Goal: Task Accomplishment & Management: Manage account settings

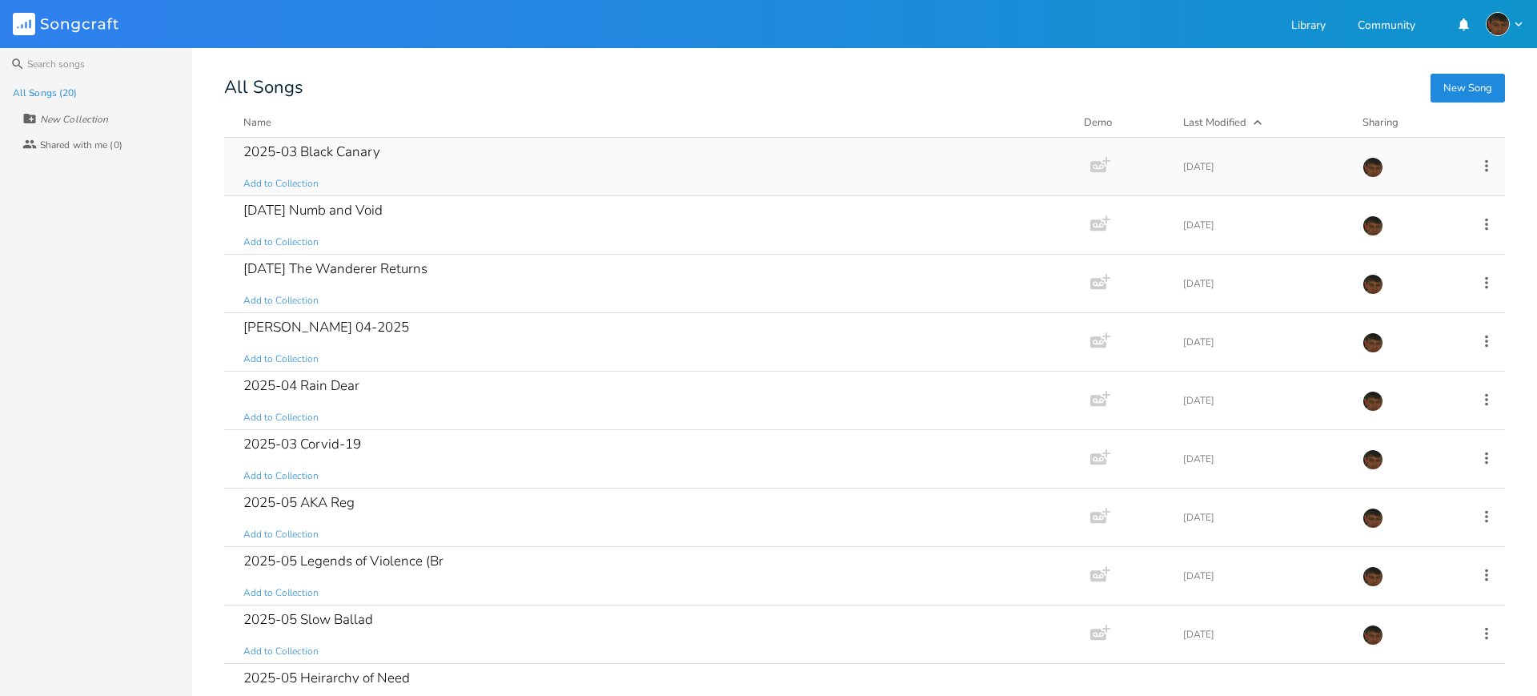
click at [683, 184] on div "2025-03 Black Canary Add to Collection" at bounding box center [653, 167] width 821 height 58
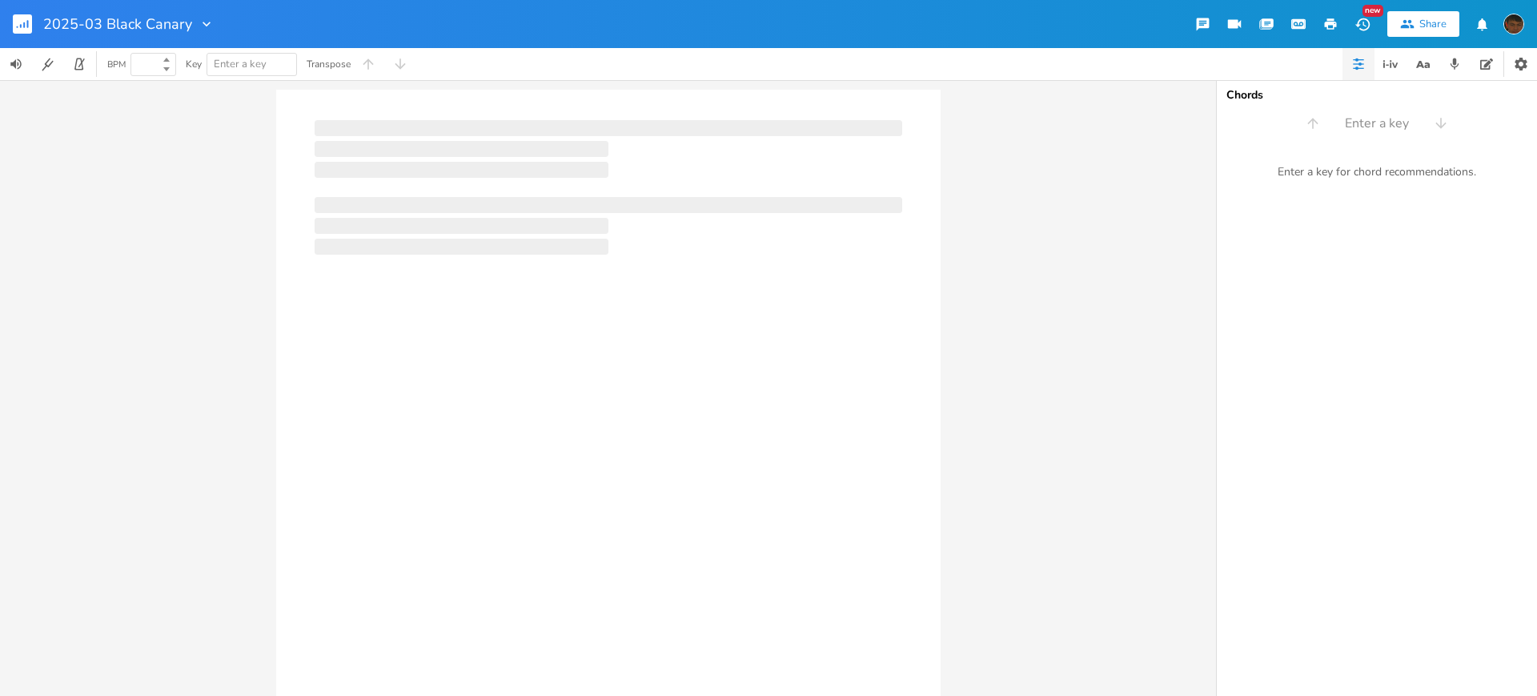
type input "100"
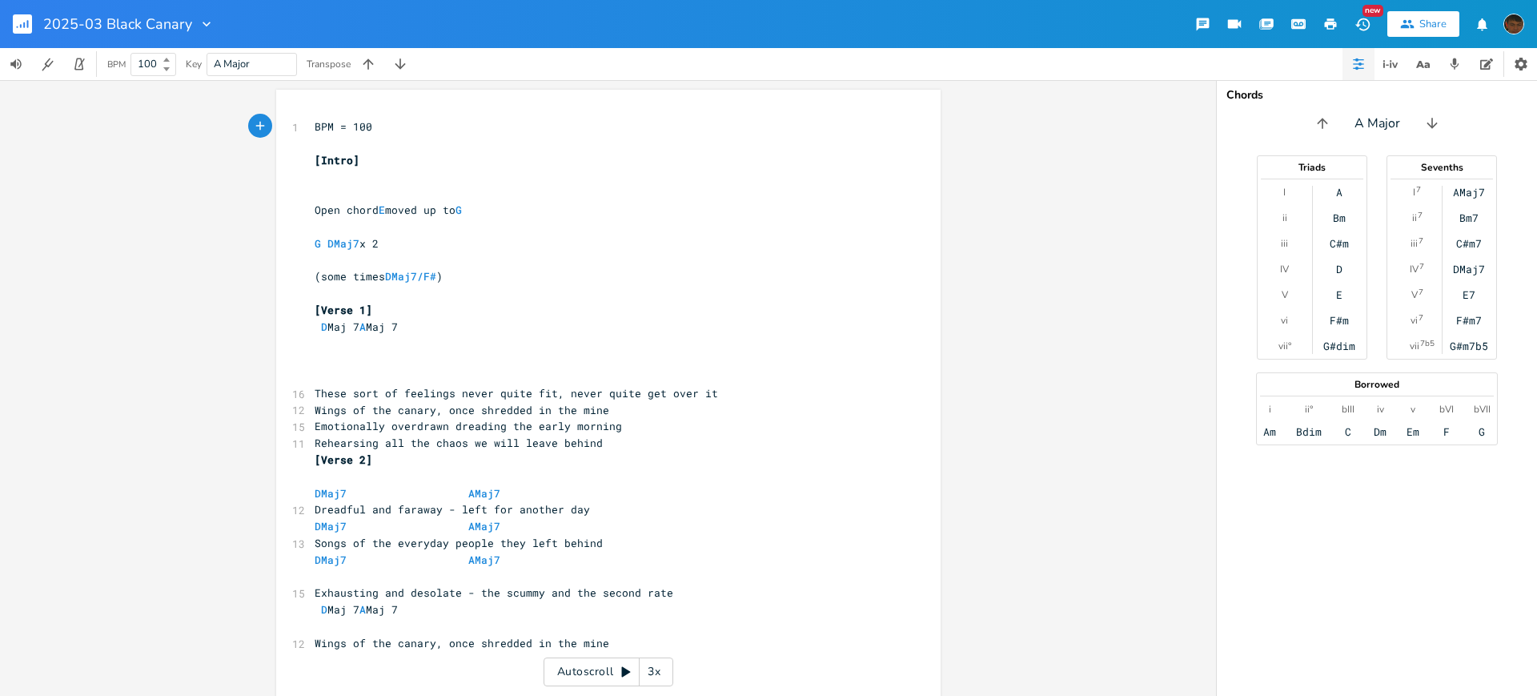
click at [678, 311] on pre "[Verse 1]" at bounding box center [600, 310] width 578 height 17
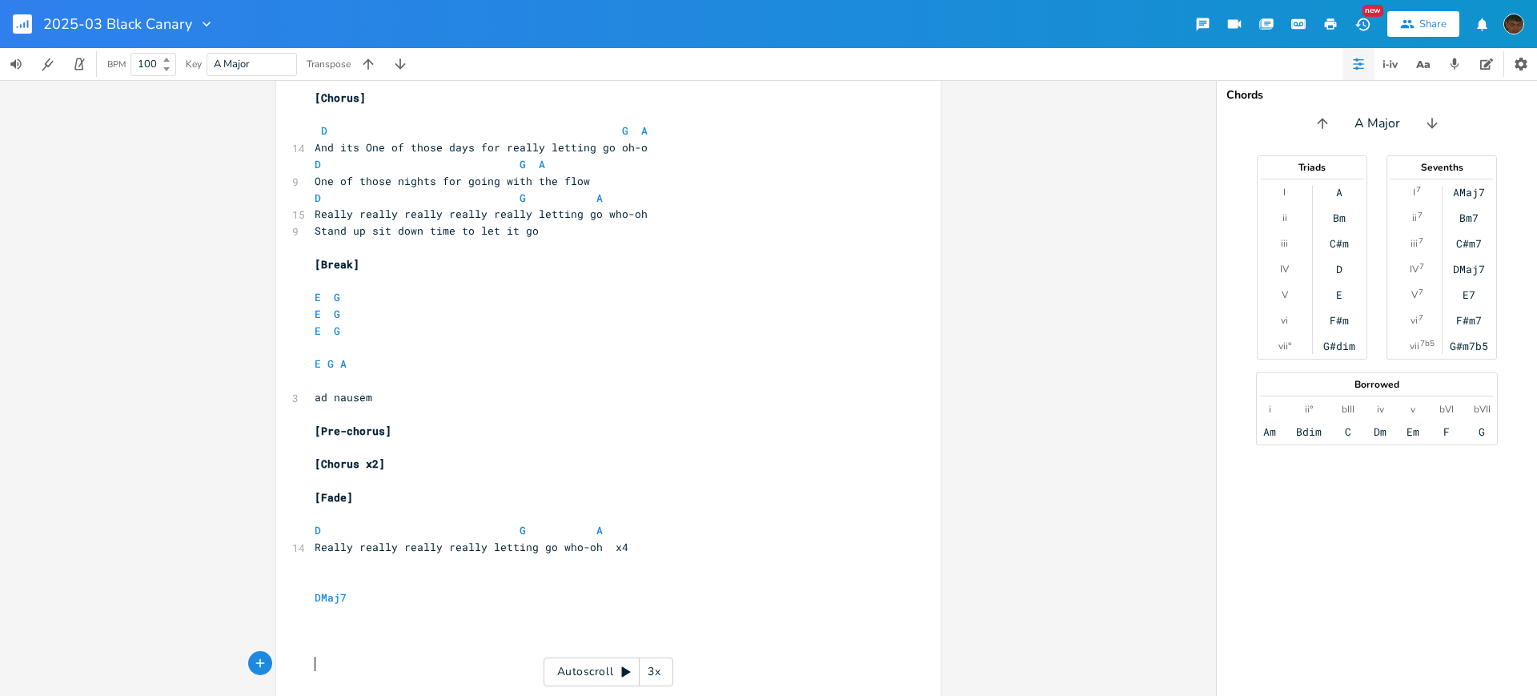
scroll to position [1495, 0]
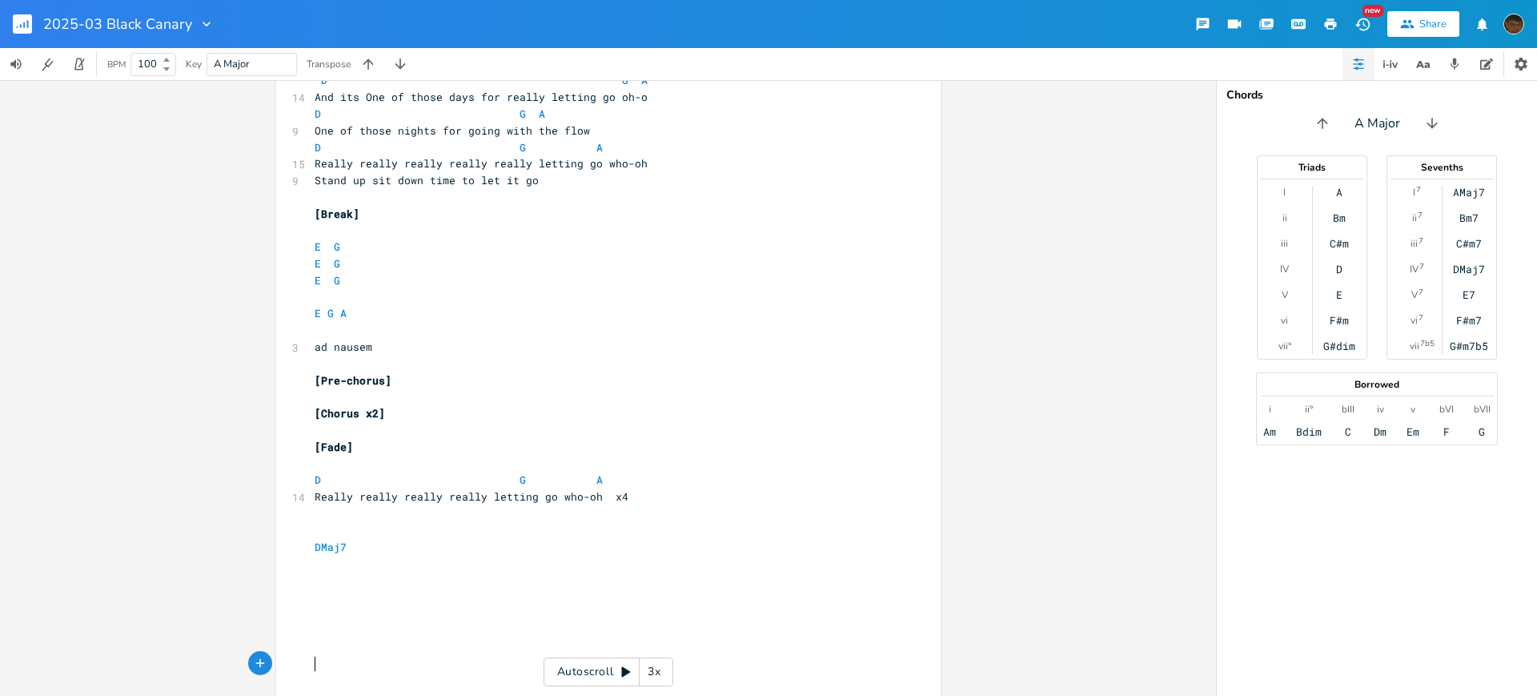
click at [535, 182] on pre "Stand up sit down time to let it go" at bounding box center [600, 180] width 578 height 17
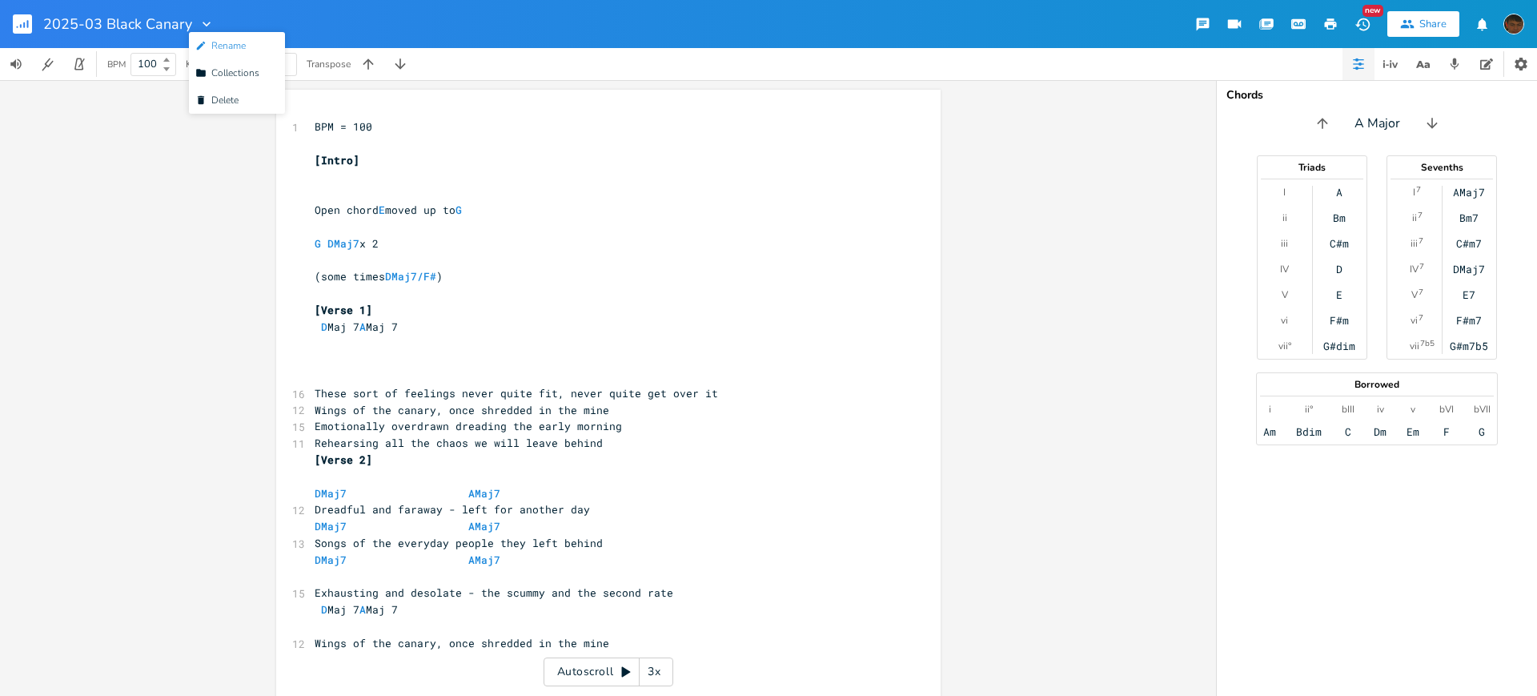
click at [220, 42] on span "Edit Rename" at bounding box center [220, 45] width 50 height 11
click at [101, 22] on input "2025-03 Black Canary" at bounding box center [116, 24] width 147 height 14
type input "2025-08 Black Canary"
click at [223, 19] on div "2025-08 Black Canary New Share" at bounding box center [768, 24] width 1537 height 48
click at [1364, 22] on icon "button" at bounding box center [1363, 24] width 17 height 17
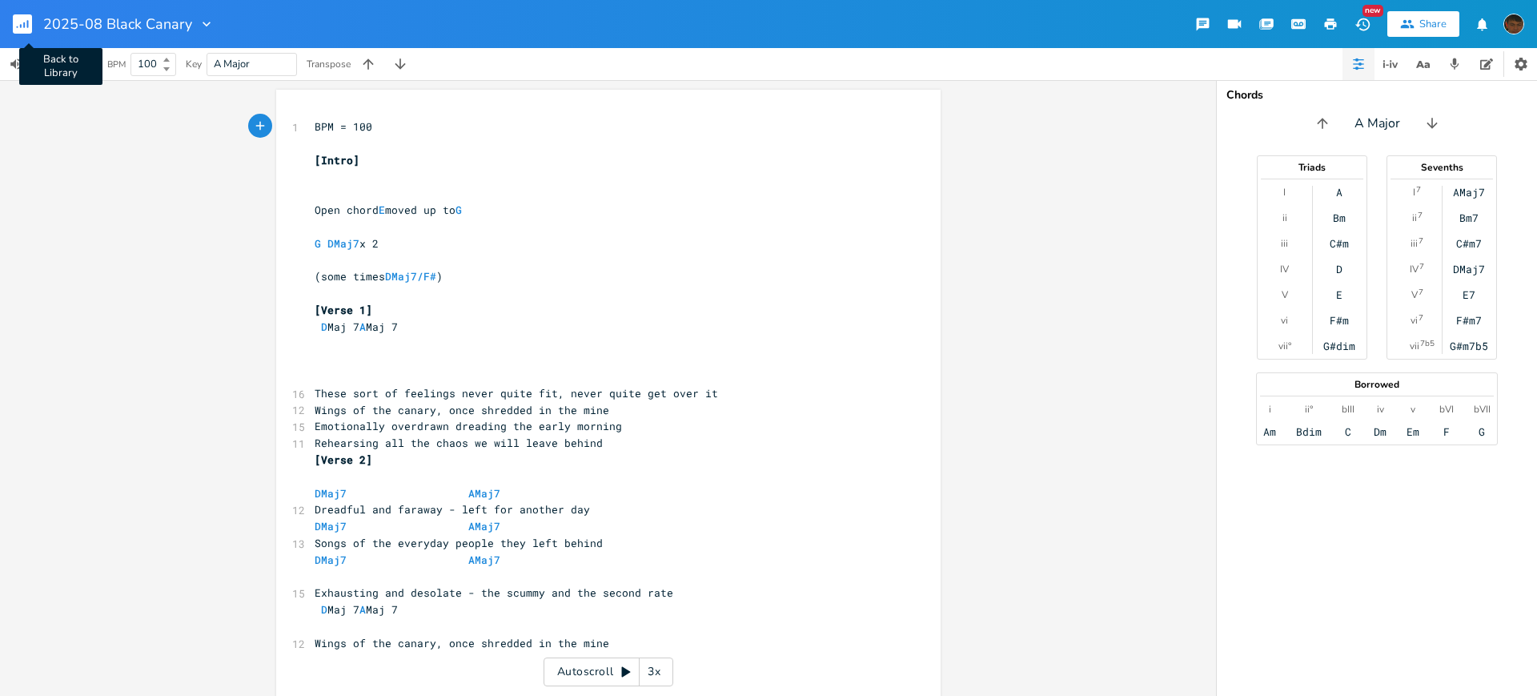
click at [30, 25] on rect "button" at bounding box center [22, 23] width 19 height 19
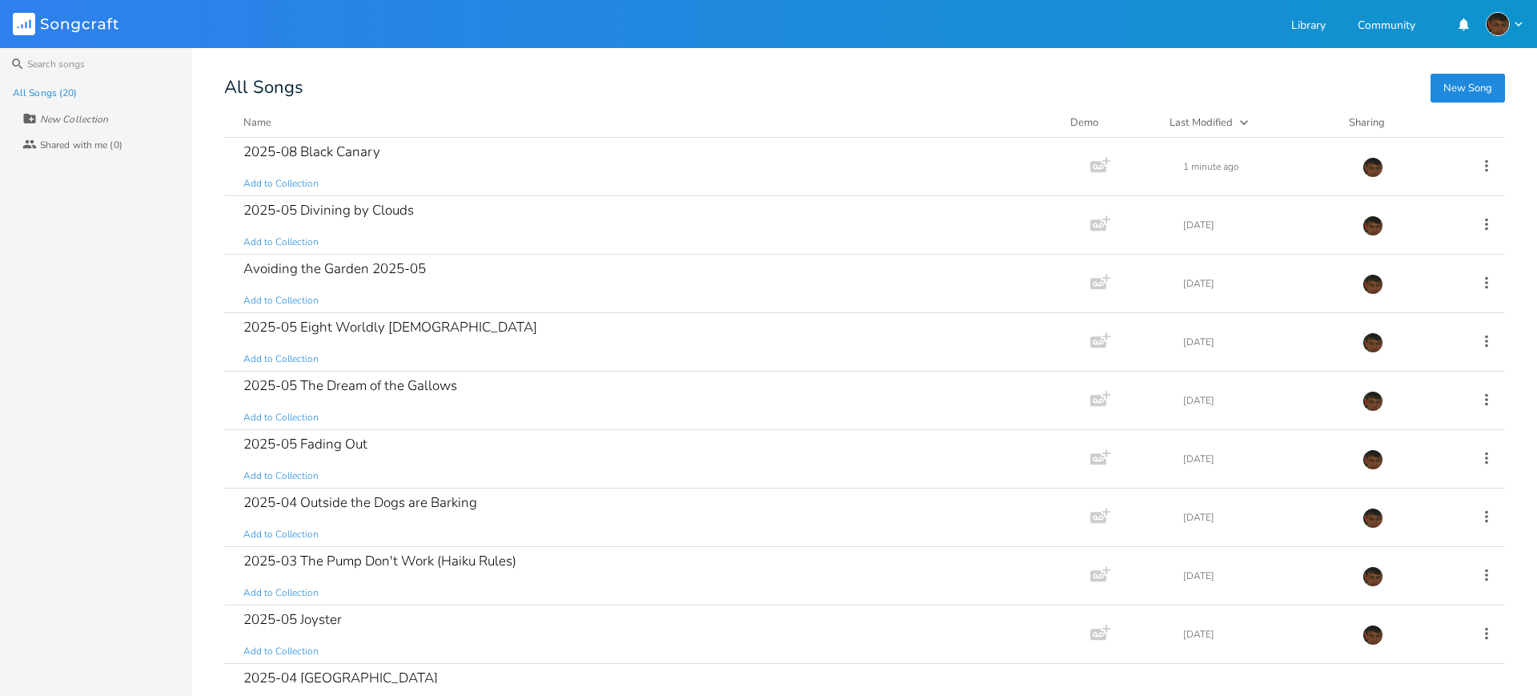
click at [1208, 124] on div "Last Modified" at bounding box center [1201, 122] width 63 height 14
click at [504, 169] on div "2025-03-23 Numb and Void Add to Collection" at bounding box center [653, 167] width 821 height 58
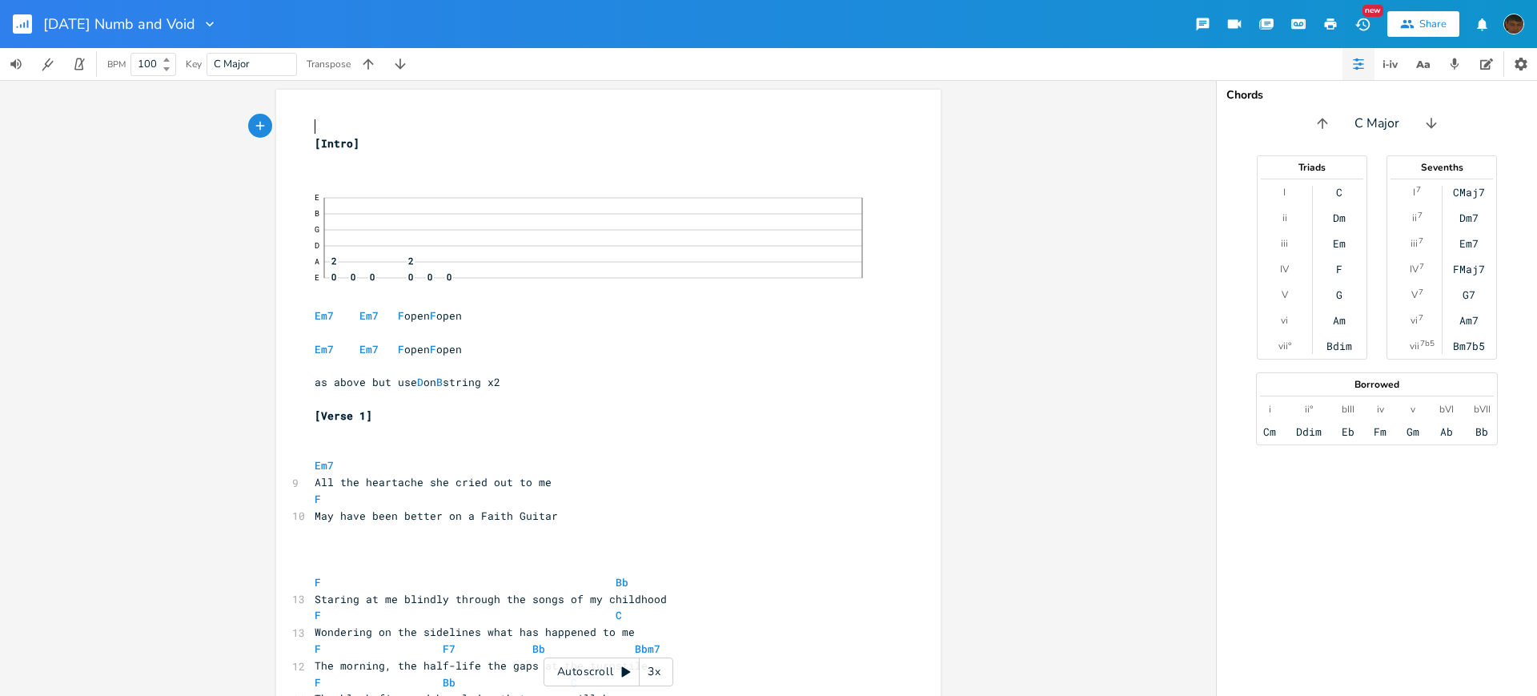
click at [713, 396] on pre "​" at bounding box center [600, 399] width 578 height 17
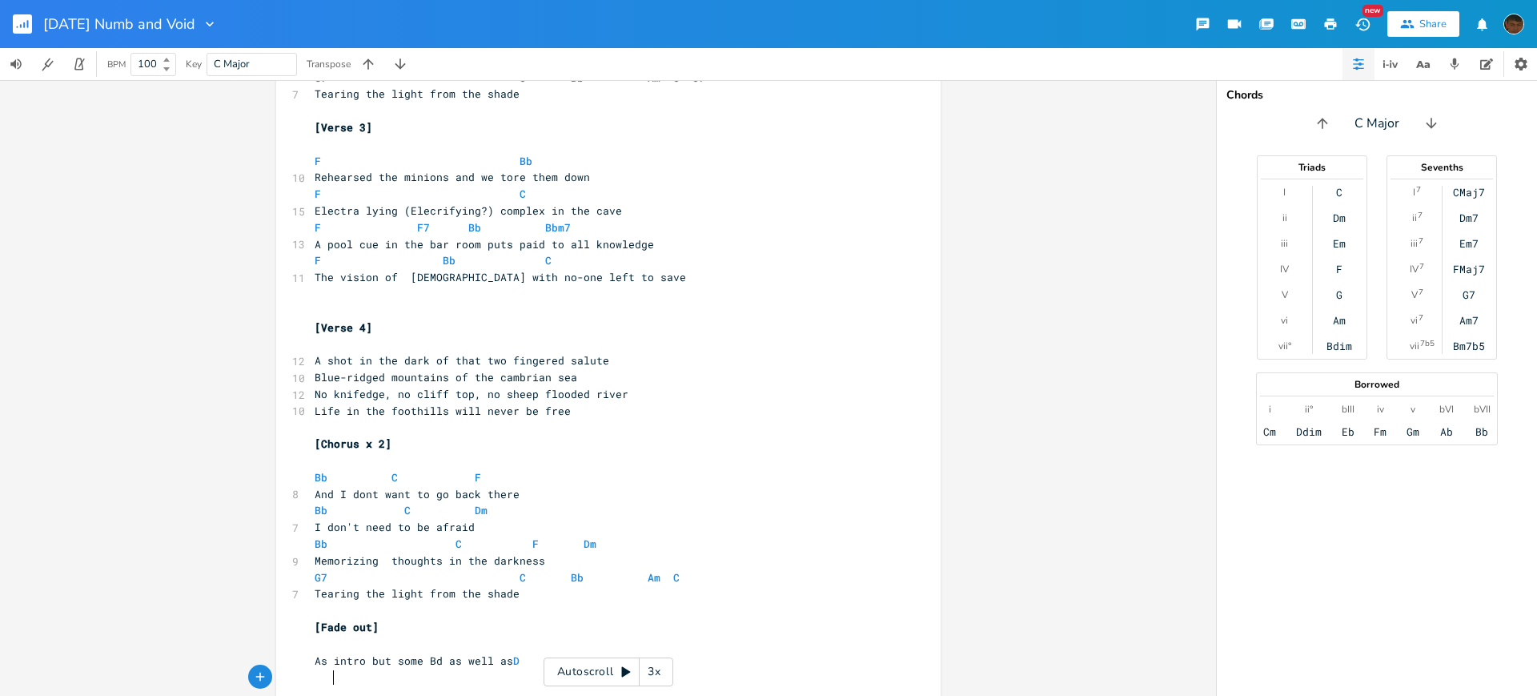
scroll to position [0, 8]
click at [214, 26] on icon "button" at bounding box center [210, 24] width 8 height 5
click at [262, 49] on span "Edit Rename" at bounding box center [259, 45] width 50 height 11
click at [122, 26] on input "2025-03-23 Numb and Void" at bounding box center [135, 24] width 185 height 14
type input "2025-08 Numb and Void"
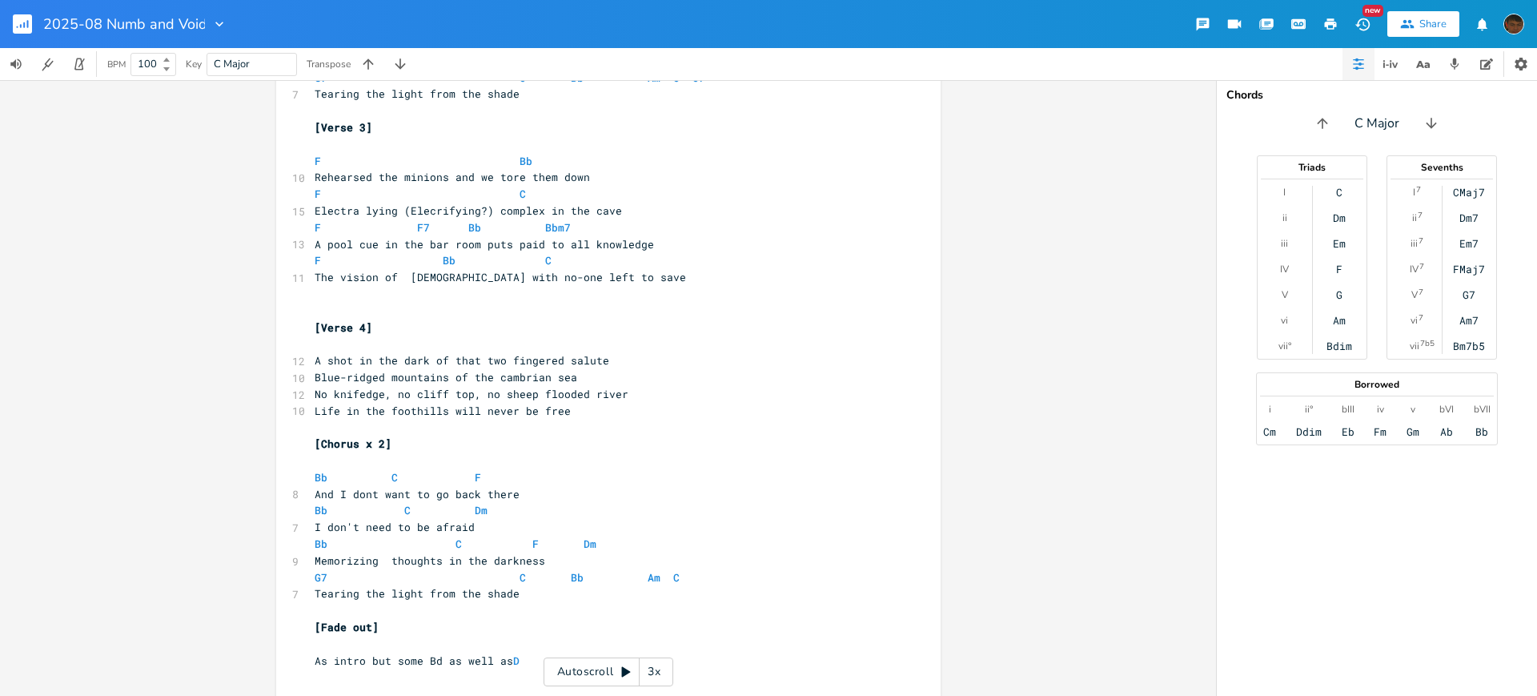
click at [189, 139] on div "xxxxxxxxxx ​ [Intro] ​ ​ E B G D A 2 2 E 0 0 0 0 0 0 Em7 Em7 F open F open Em7 …" at bounding box center [608, 388] width 1216 height 616
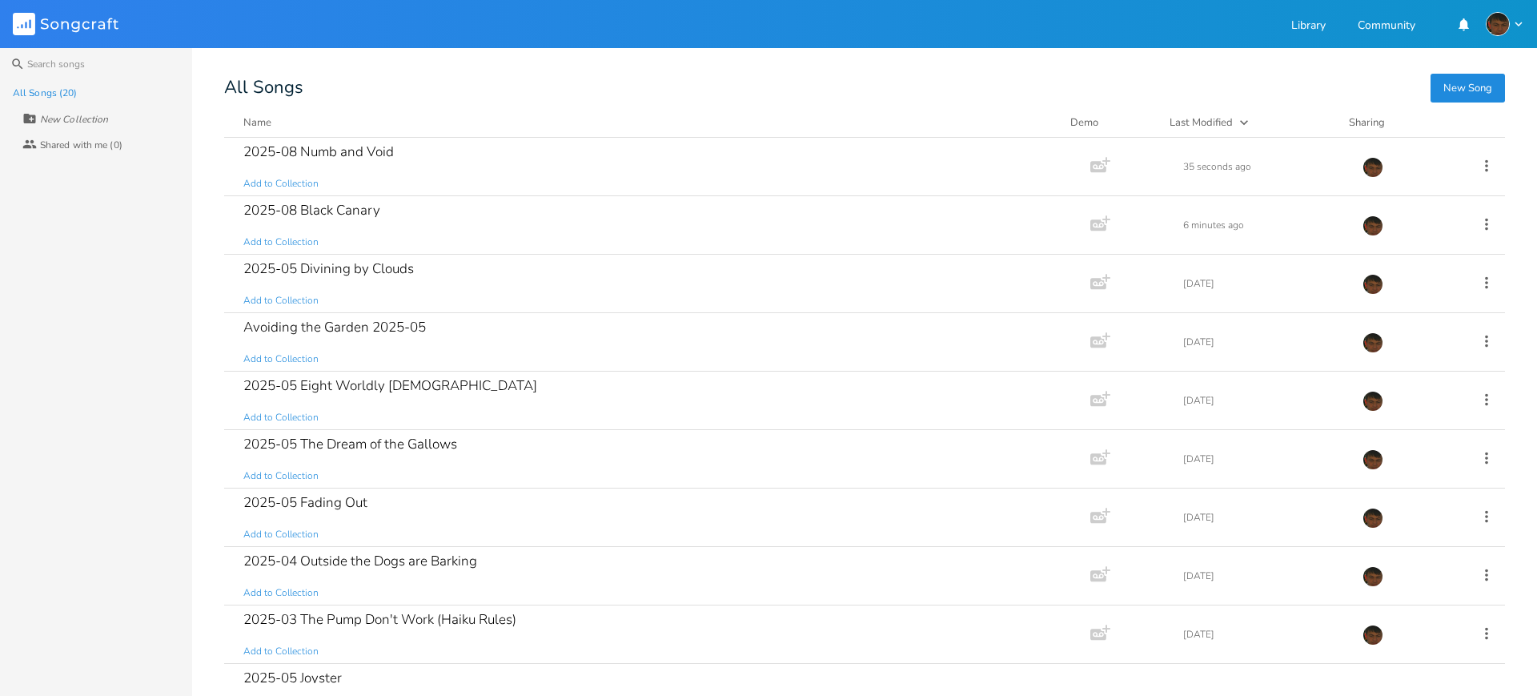
click at [1186, 126] on div "Last Modified" at bounding box center [1201, 122] width 63 height 14
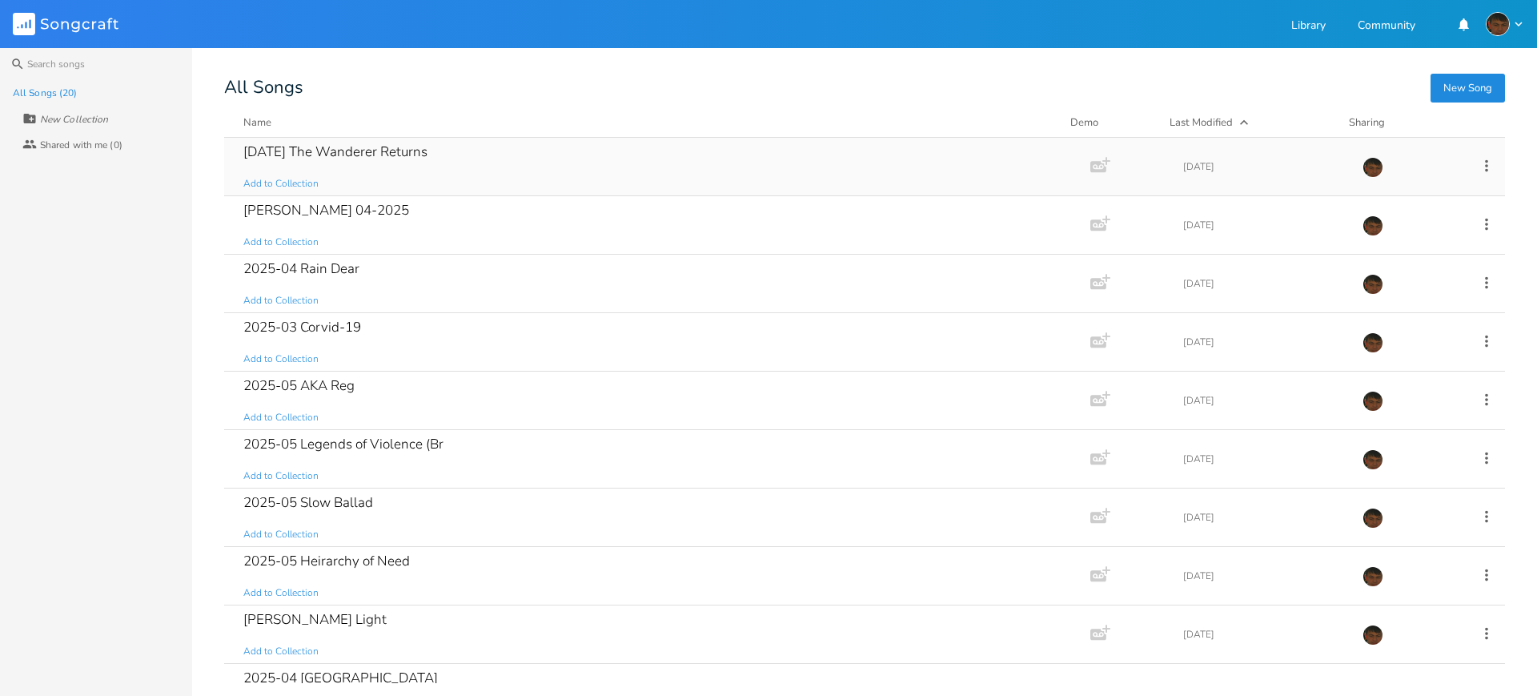
click at [511, 159] on div "[DATE] The Wanderer Returns Add to Collection" at bounding box center [653, 167] width 821 height 58
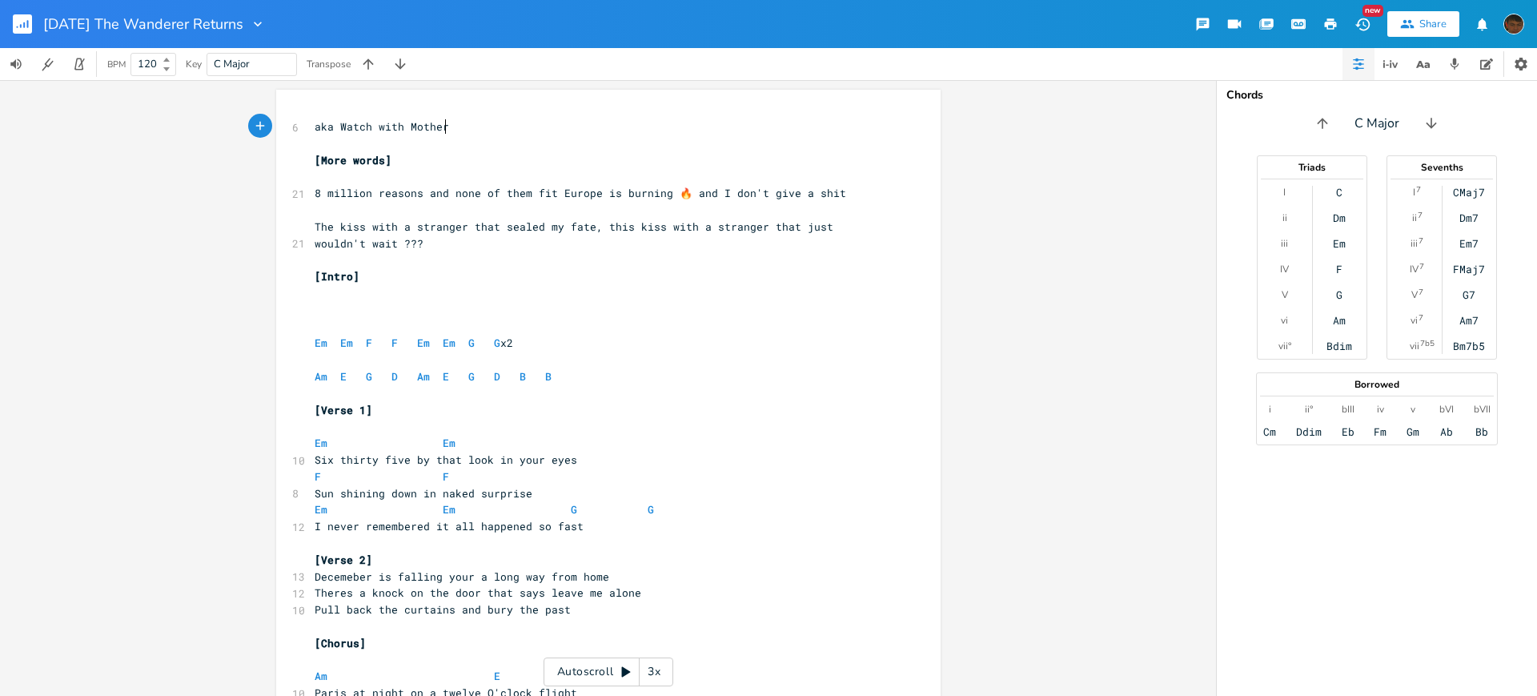
click at [589, 219] on span "The kiss with a stranger that sealed my fate, this kiss with a stranger that ju…" at bounding box center [577, 234] width 525 height 31
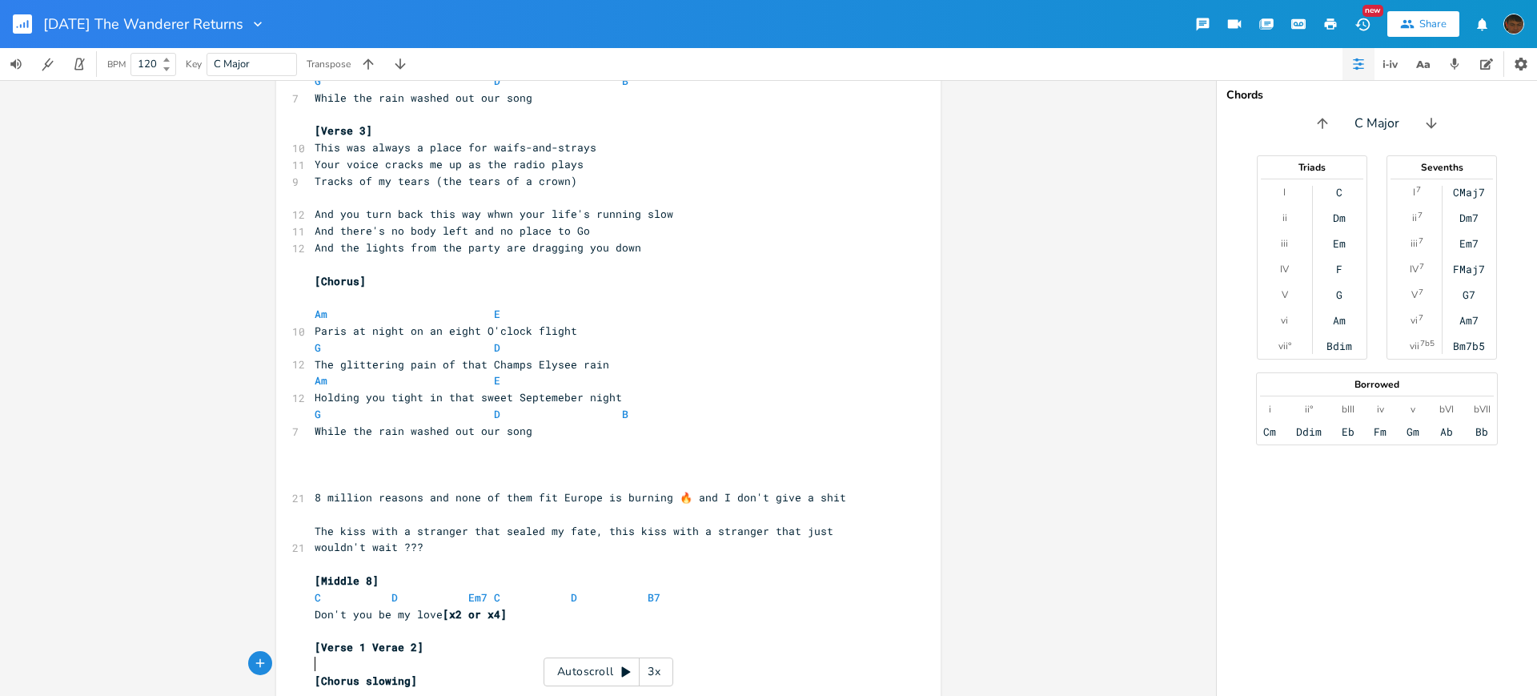
scroll to position [745, 0]
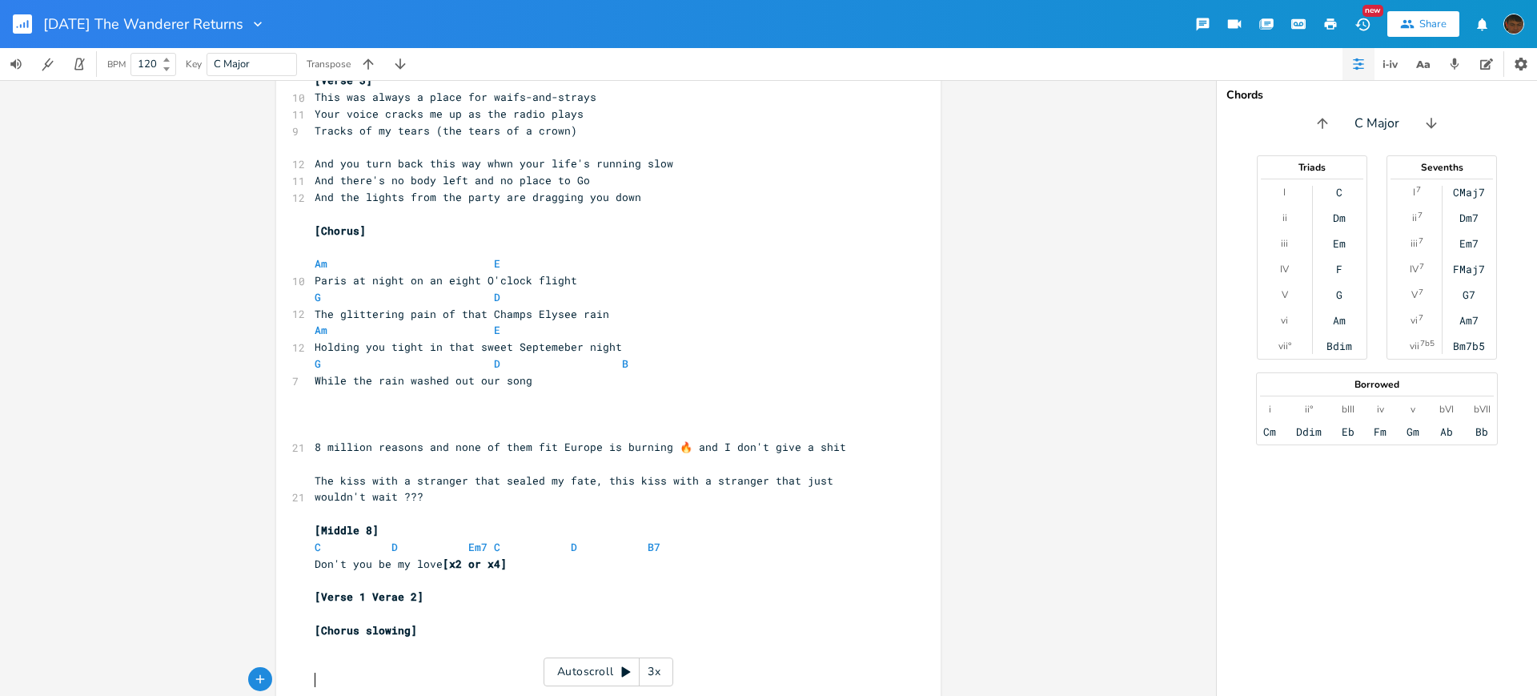
click at [536, 380] on pre "While the rain washed out our song" at bounding box center [600, 380] width 578 height 17
click at [266, 23] on icon "button" at bounding box center [258, 24] width 16 height 16
click at [307, 43] on span "Edit Rename" at bounding box center [307, 45] width 50 height 11
click at [128, 19] on input "2025-03-23 The Wanderer Returns" at bounding box center [159, 24] width 233 height 14
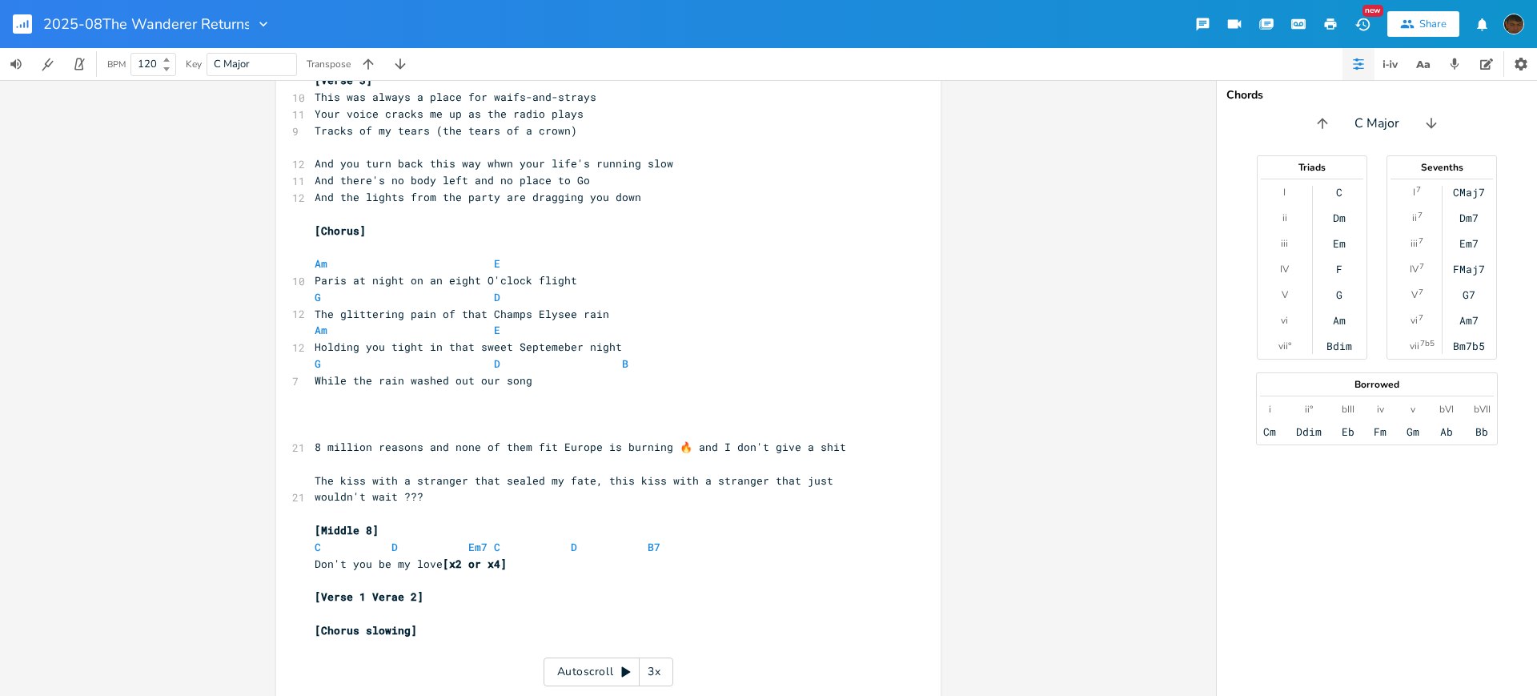
type input "2025-08 The Wanderer Returns"
click at [101, 213] on div "xxxxxxxxxx 6 aka Watch with Mother ​ [More words] ​ 21 8 million reasons and no…" at bounding box center [608, 388] width 1216 height 616
click at [18, 22] on rect "button" at bounding box center [22, 23] width 19 height 19
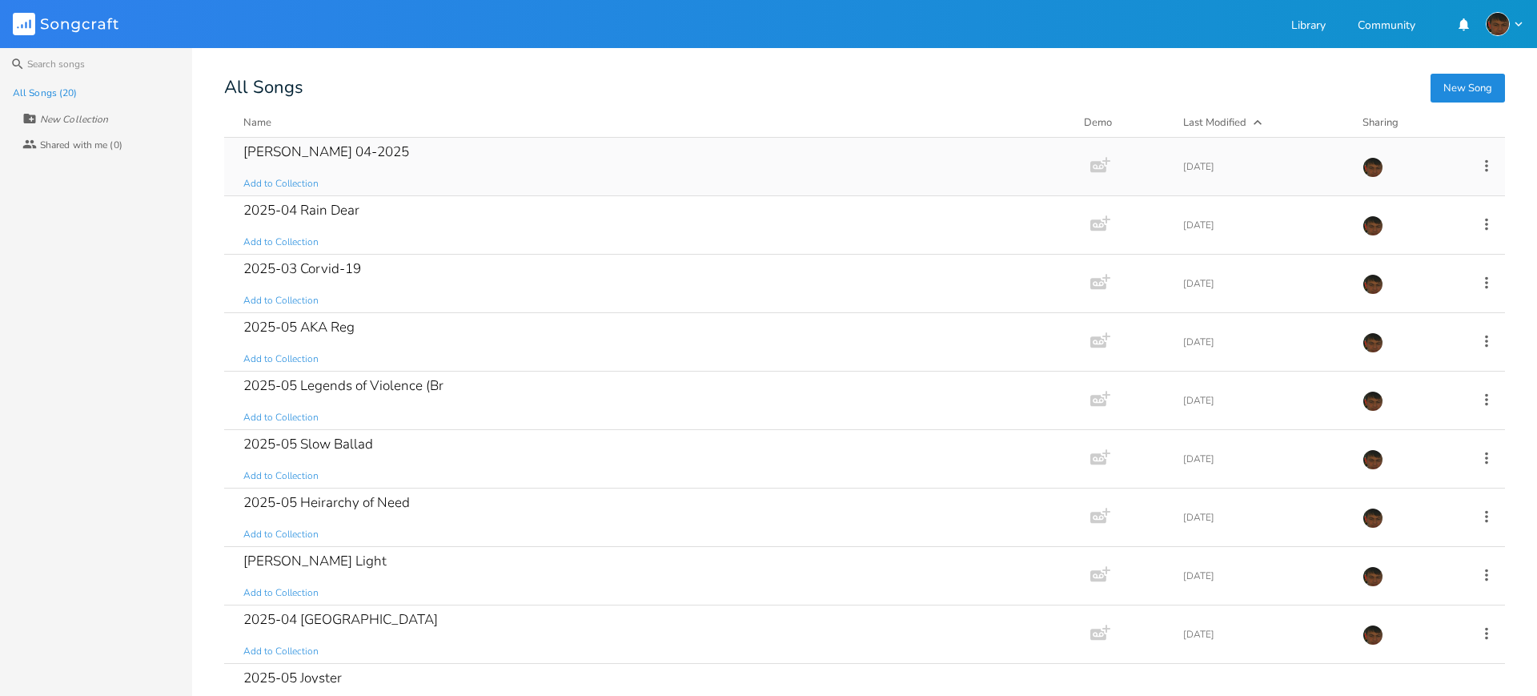
click at [580, 174] on div "Davy 04-2025 Add to Collection" at bounding box center [653, 167] width 821 height 58
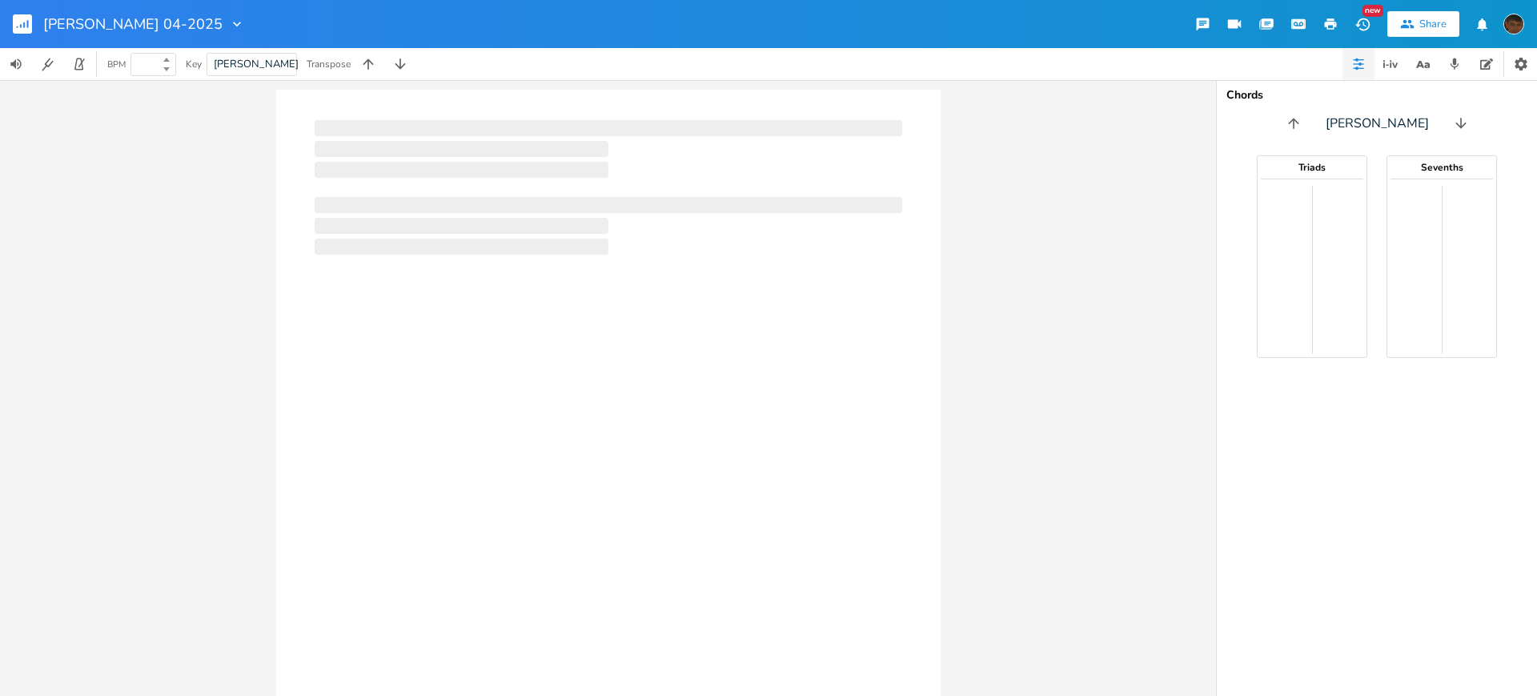
type input "110"
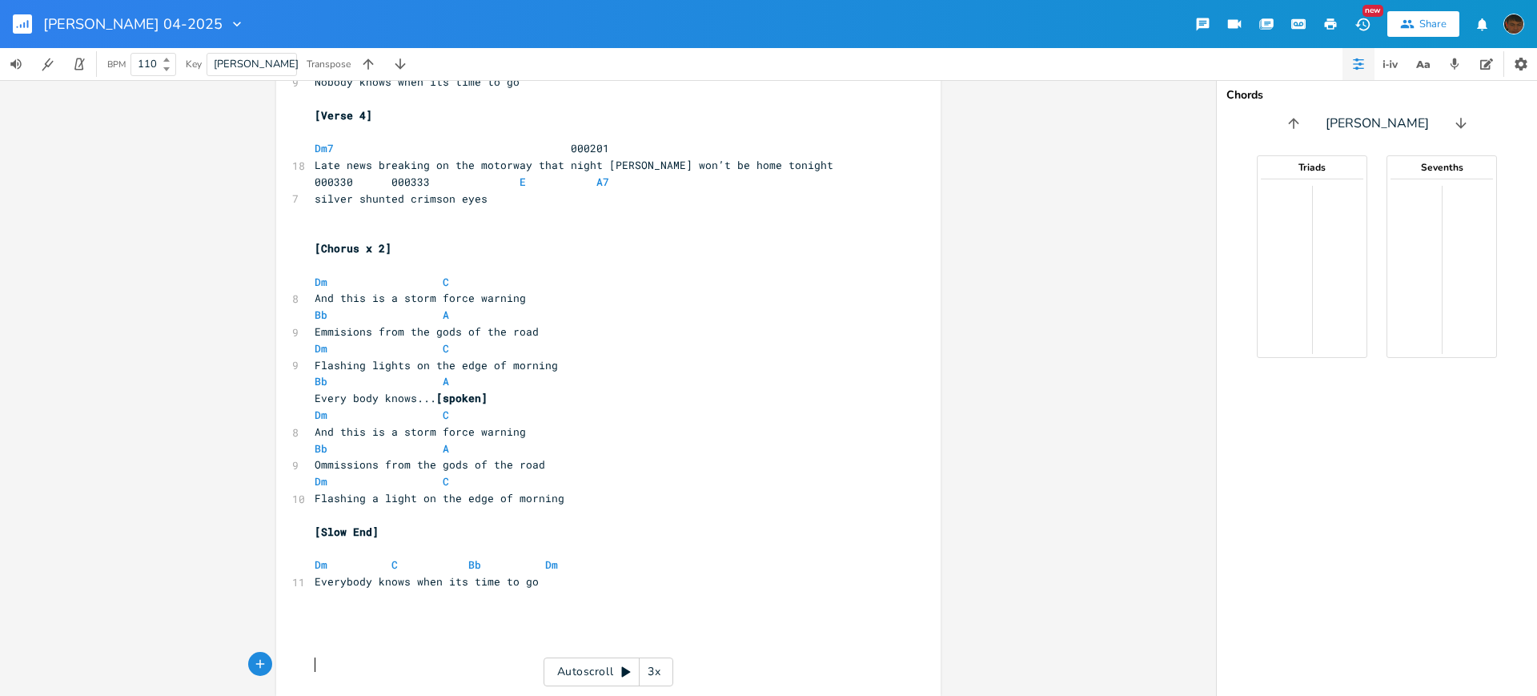
click at [534, 299] on pre "And this is a storm force warning" at bounding box center [600, 298] width 578 height 17
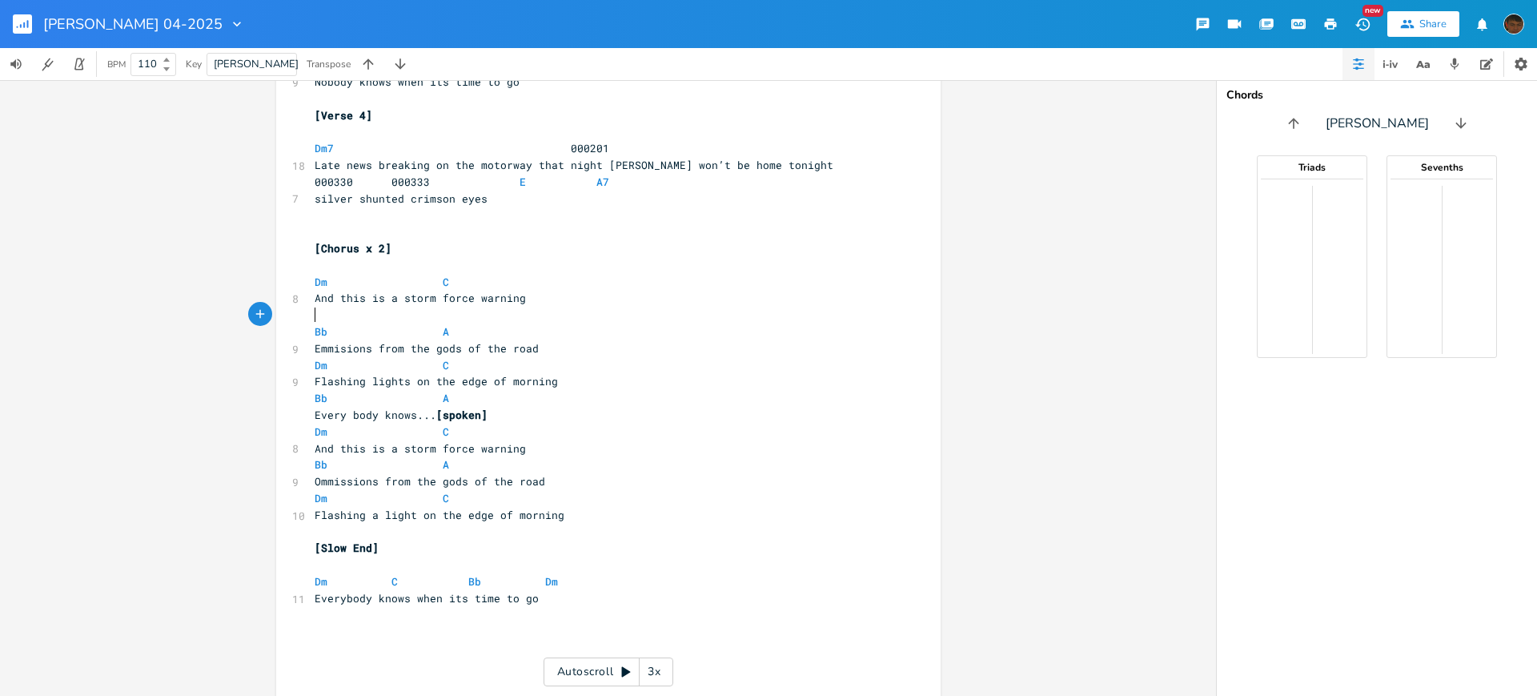
click at [145, 14] on div "[PERSON_NAME] 04-2025" at bounding box center [144, 24] width 202 height 48
click at [229, 19] on icon "button" at bounding box center [237, 24] width 16 height 16
click at [166, 42] on span "Edit Rename" at bounding box center [169, 45] width 50 height 11
click at [136, 25] on input "[PERSON_NAME] 04-2025" at bounding box center [90, 24] width 95 height 14
type input "D"
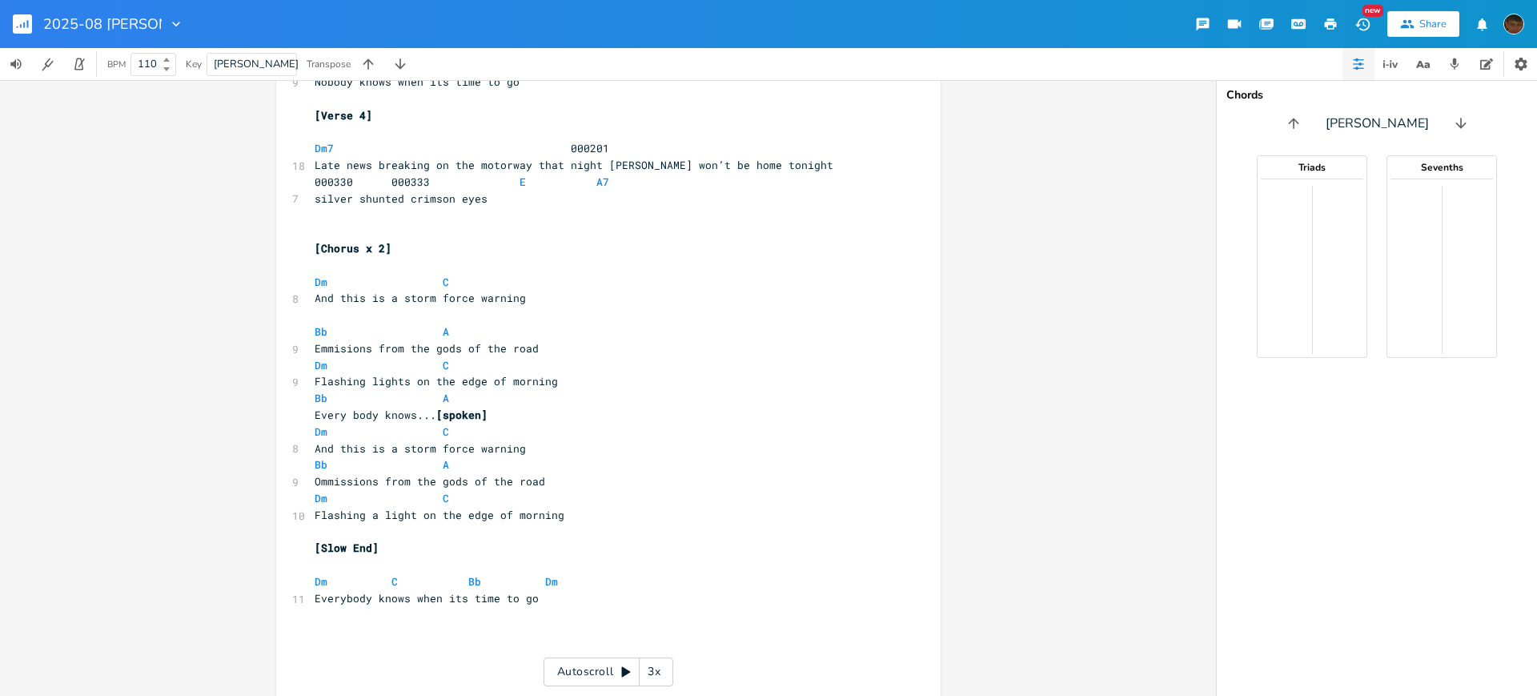
type input "2025-08 [PERSON_NAME] ***"
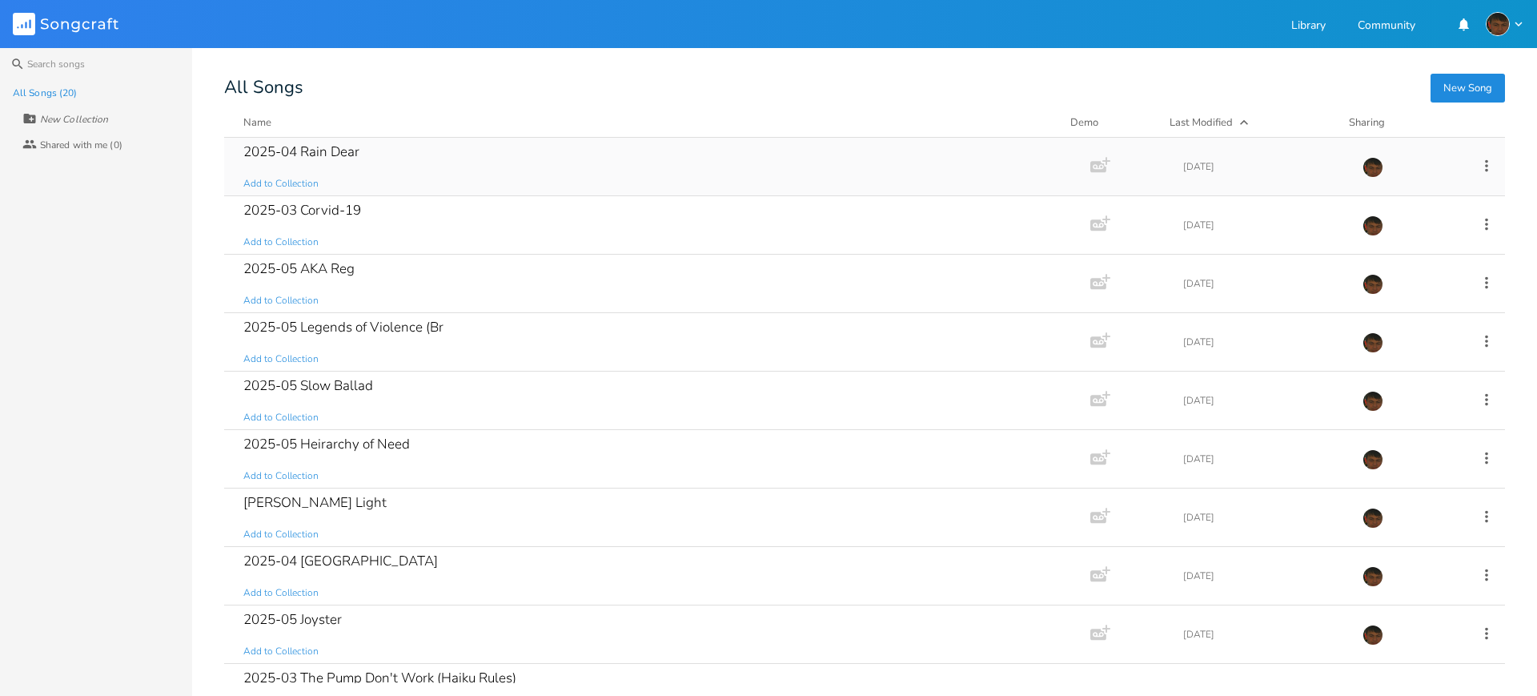
click at [665, 173] on div "2025-04 Rain Dear Add to Collection" at bounding box center [653, 167] width 821 height 58
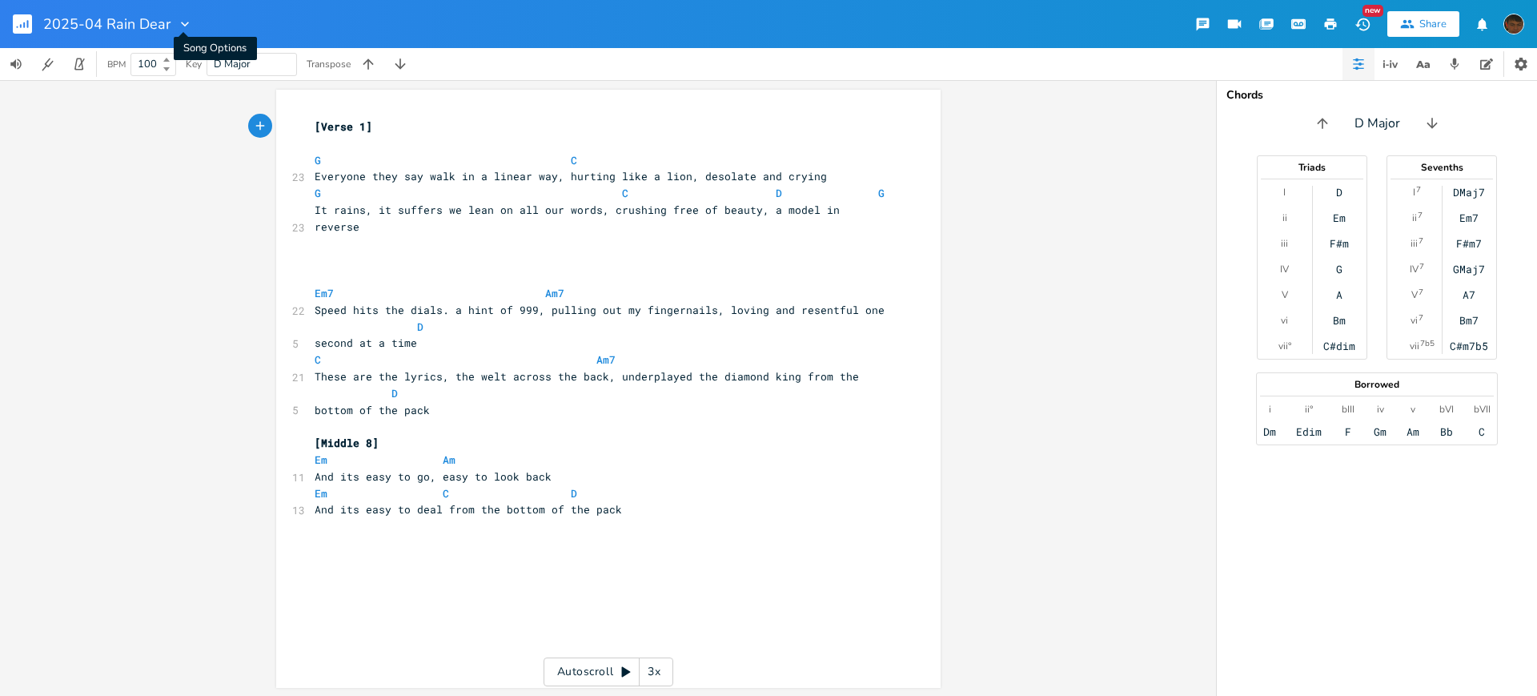
click at [180, 26] on icon "button" at bounding box center [185, 24] width 16 height 16
click at [199, 45] on span "Edit Rename" at bounding box center [200, 45] width 50 height 11
click at [106, 24] on input "2025-04 Rain Dear" at bounding box center [106, 24] width 126 height 14
type input "2025-08 Rain Dear"
click at [137, 26] on input "2025-08 Rain Dear" at bounding box center [106, 24] width 126 height 14
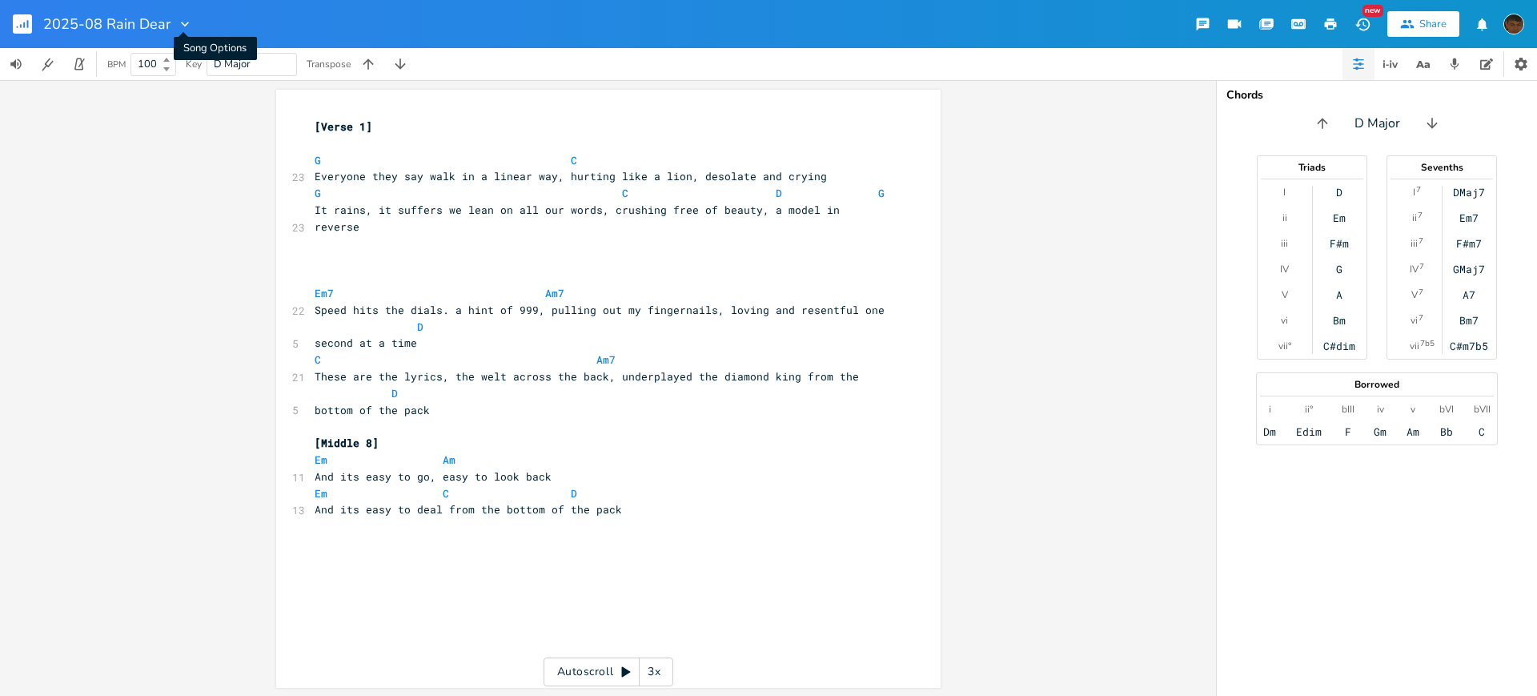
click at [180, 24] on icon "button" at bounding box center [185, 24] width 16 height 16
click at [196, 46] on span "Edit Rename" at bounding box center [200, 45] width 50 height 11
click at [163, 22] on input "2025-08 Rain Dear" at bounding box center [106, 24] width 126 height 14
click at [174, 22] on input "2025-08 Rain Dear WIP)" at bounding box center [124, 24] width 163 height 14
type input "2025-08 Rain Dear (WIP)"
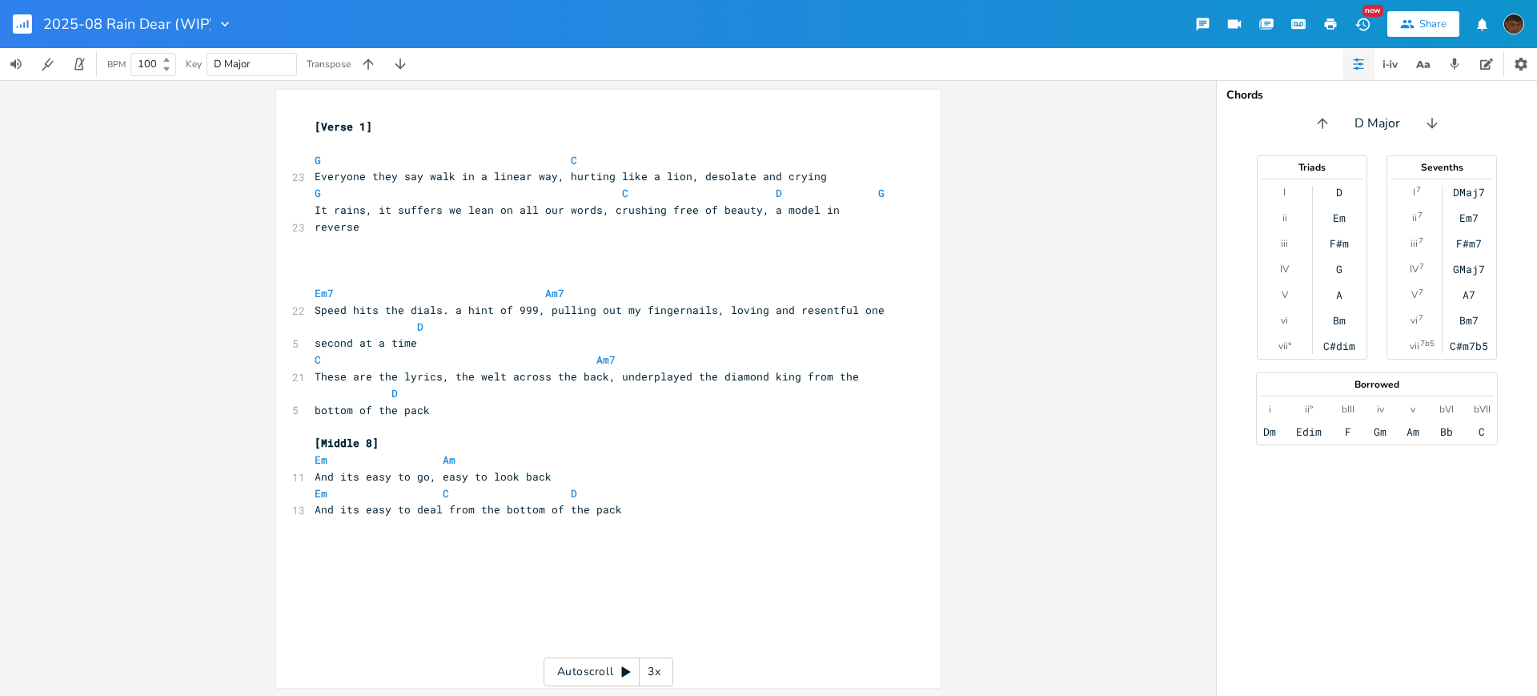
click at [174, 167] on div "xxxxxxxxxx [Verse 1] ​ G C 23 Everyone they say walk in a linear way, hurting l…" at bounding box center [608, 388] width 1216 height 616
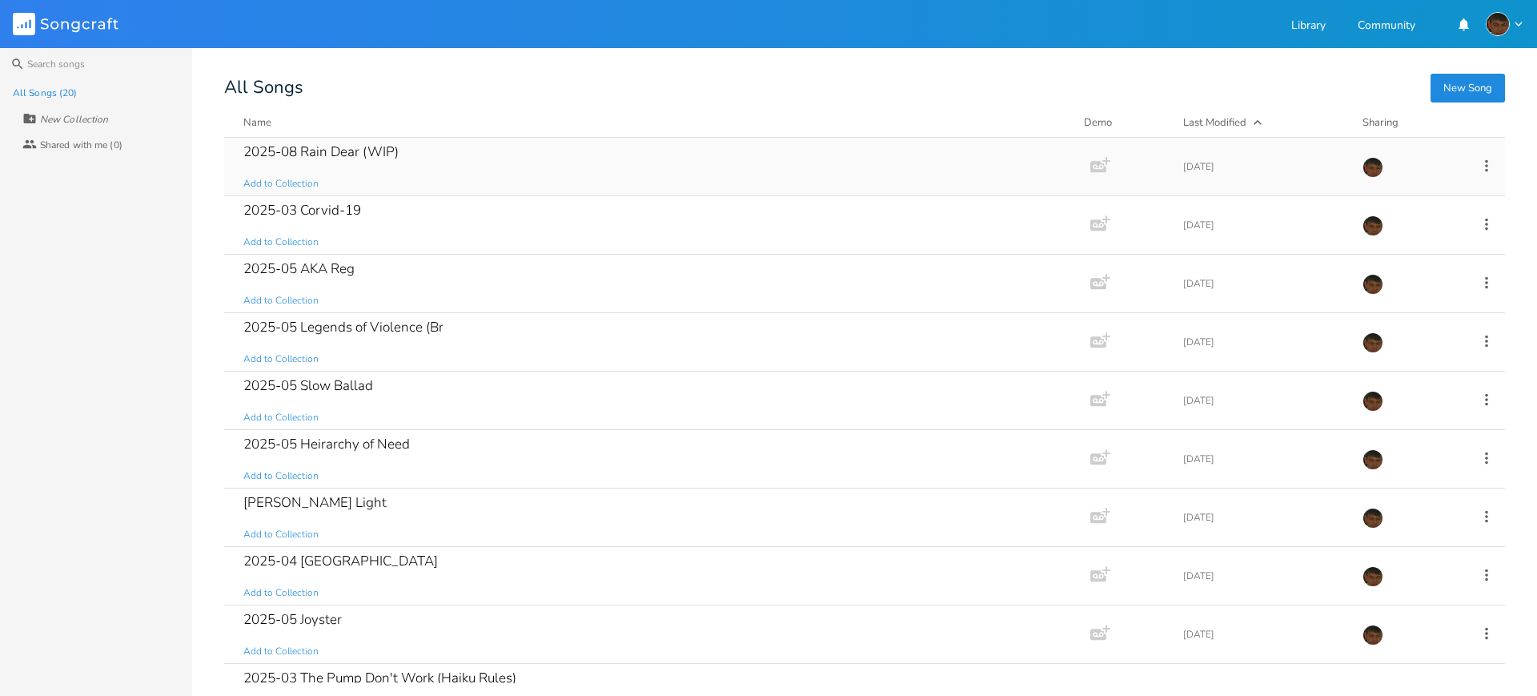
click at [1480, 165] on icon at bounding box center [1487, 166] width 18 height 18
click at [1396, 182] on li "Edit Rename" at bounding box center [1412, 190] width 128 height 27
click at [291, 150] on div "2025-08 Rain Dear (WIP)" at bounding box center [320, 152] width 155 height 14
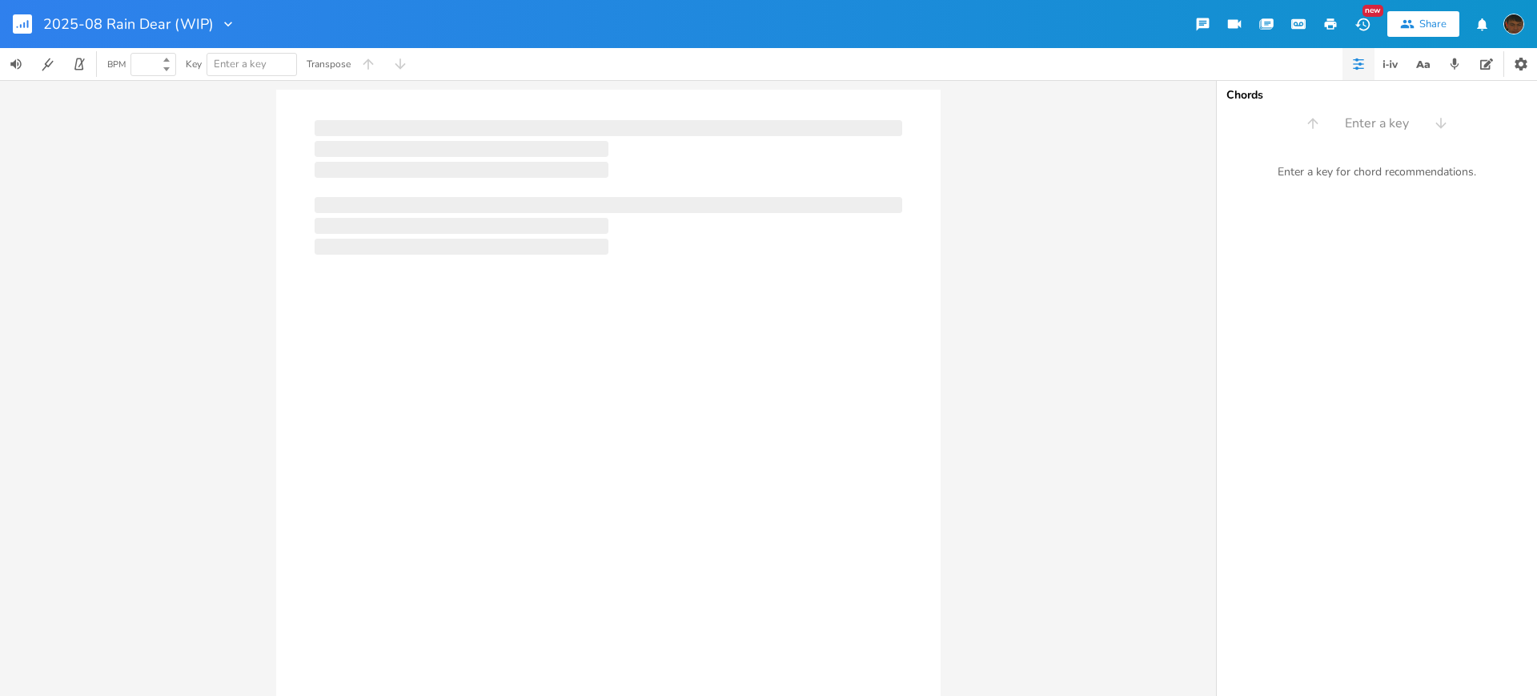
type input "100"
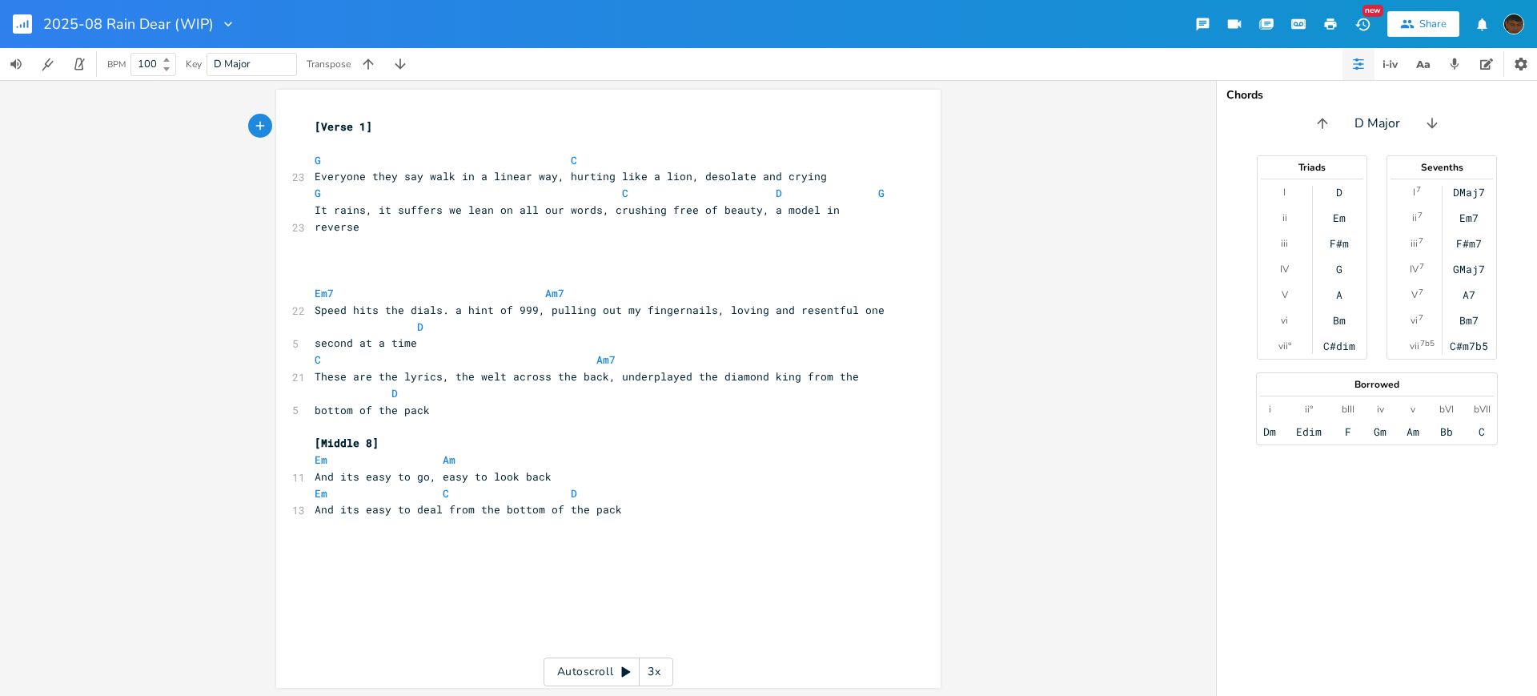
click at [437, 402] on pre "bottom of the pack" at bounding box center [600, 410] width 578 height 17
click at [222, 30] on icon "button" at bounding box center [228, 24] width 16 height 16
click at [22, 26] on rect "button" at bounding box center [22, 23] width 19 height 19
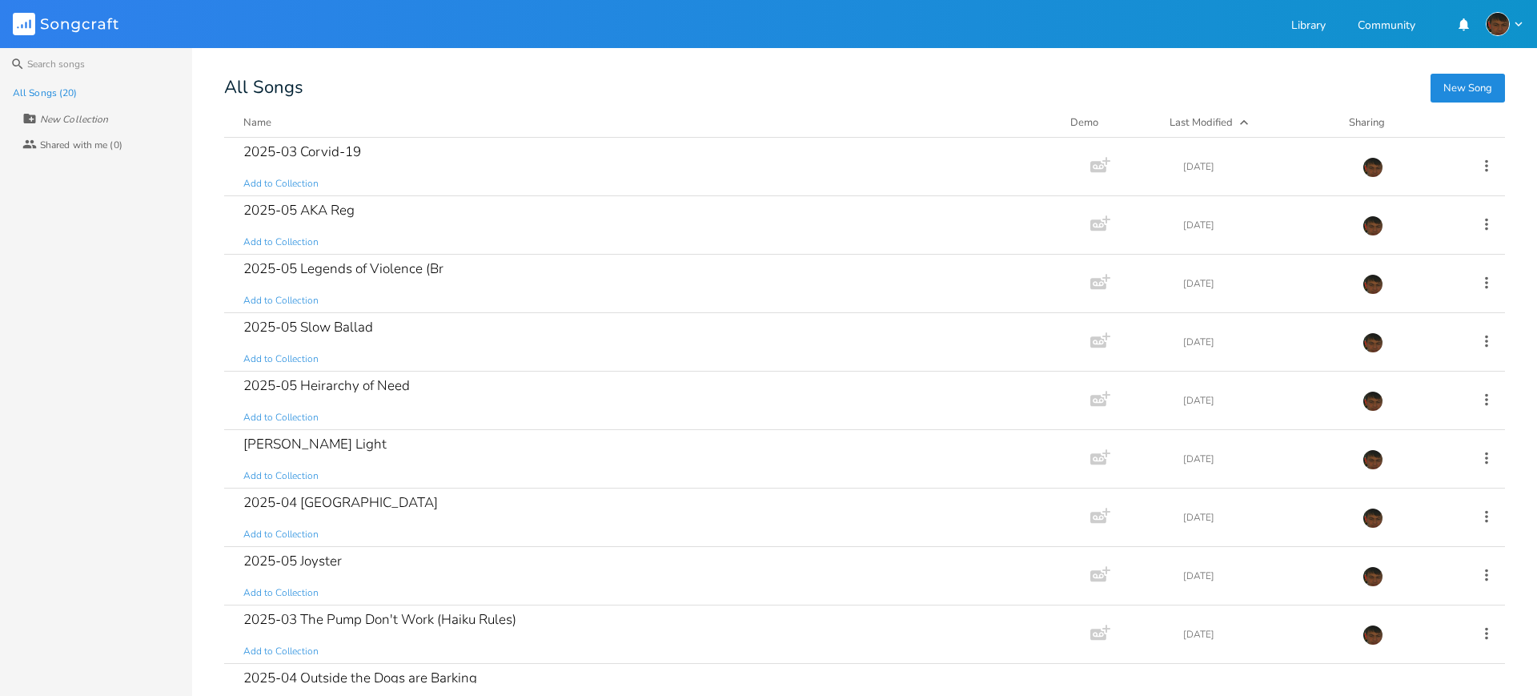
click at [22, 26] on icon at bounding box center [22, 26] width 2 height 4
click at [1484, 173] on icon at bounding box center [1487, 166] width 18 height 18
click at [1388, 191] on span "Edit Rename" at bounding box center [1380, 190] width 50 height 11
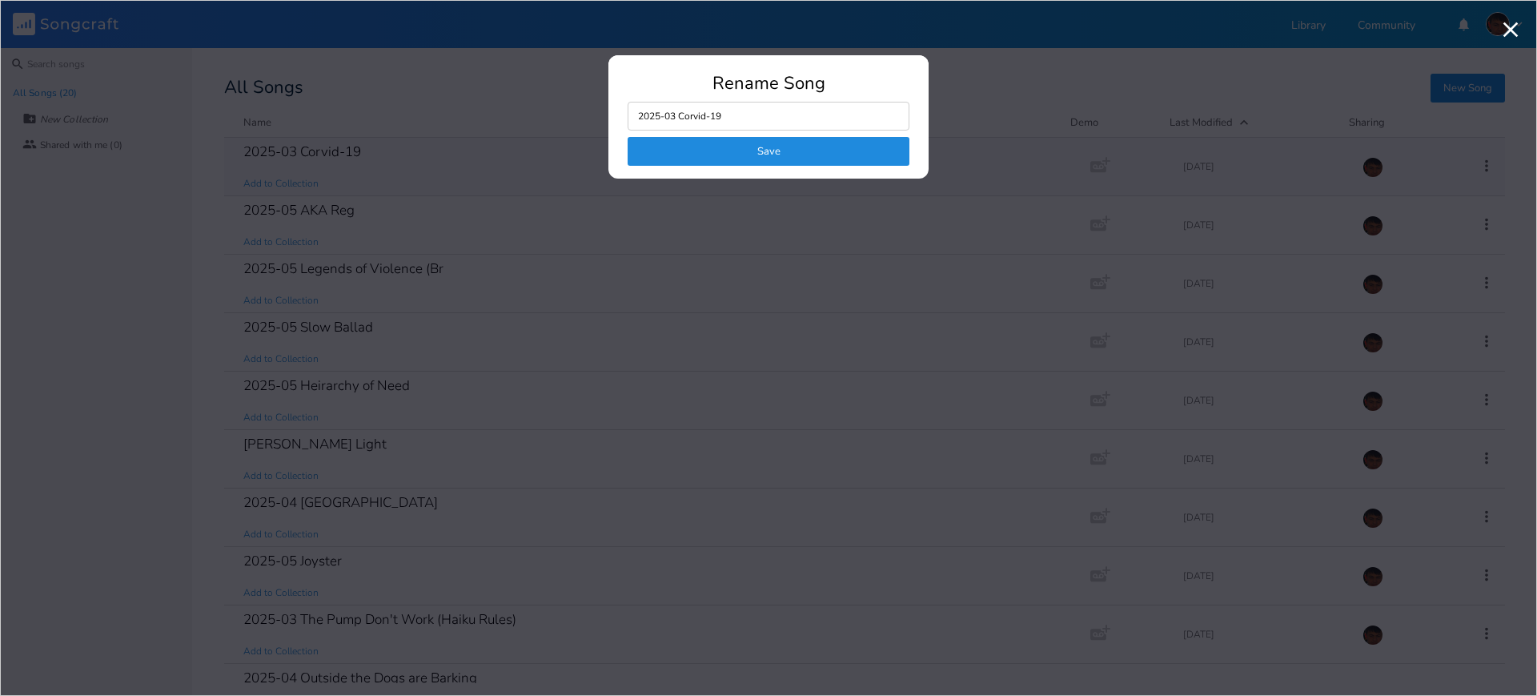
click at [838, 129] on input "2025-03 Corvid-19" at bounding box center [769, 116] width 282 height 29
click at [823, 141] on button "Save" at bounding box center [769, 151] width 282 height 29
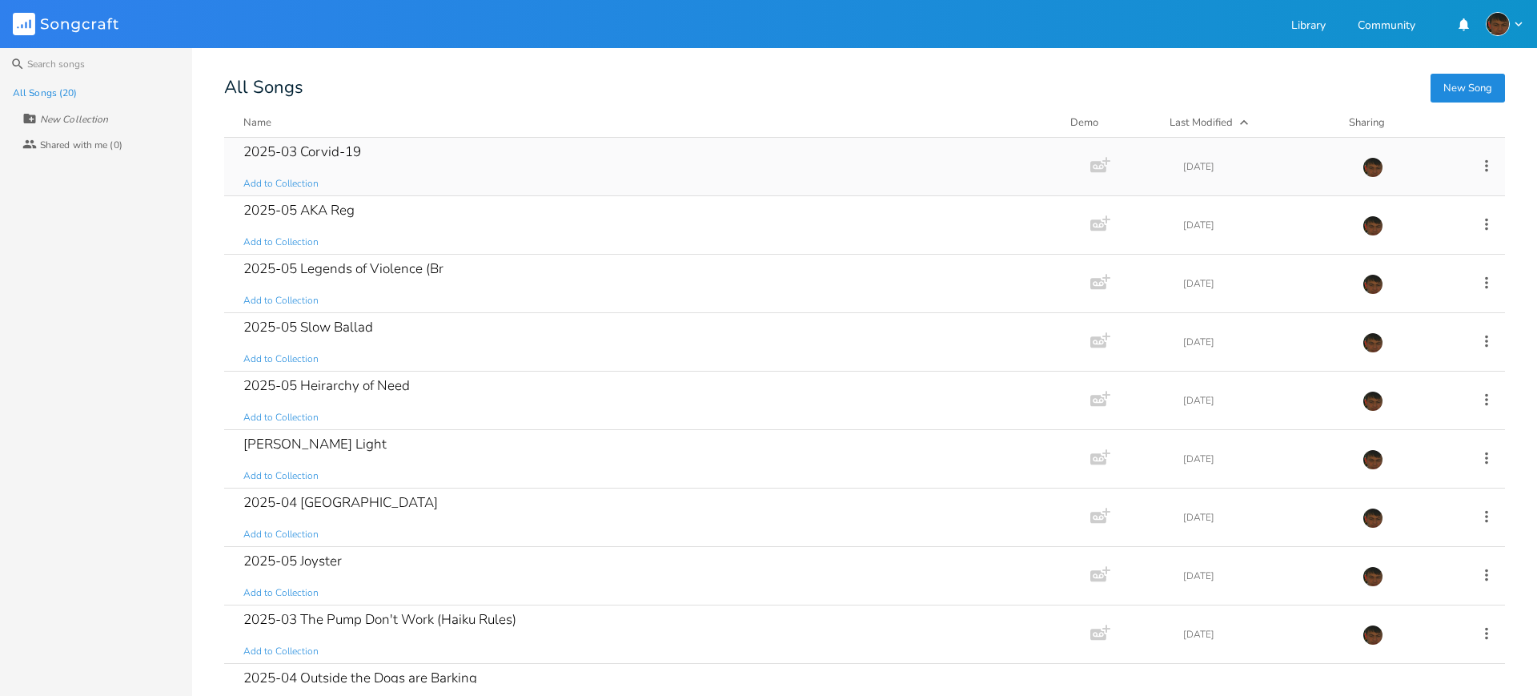
click at [548, 180] on div "2025-03 Corvid-19 Add to Collection" at bounding box center [653, 167] width 821 height 58
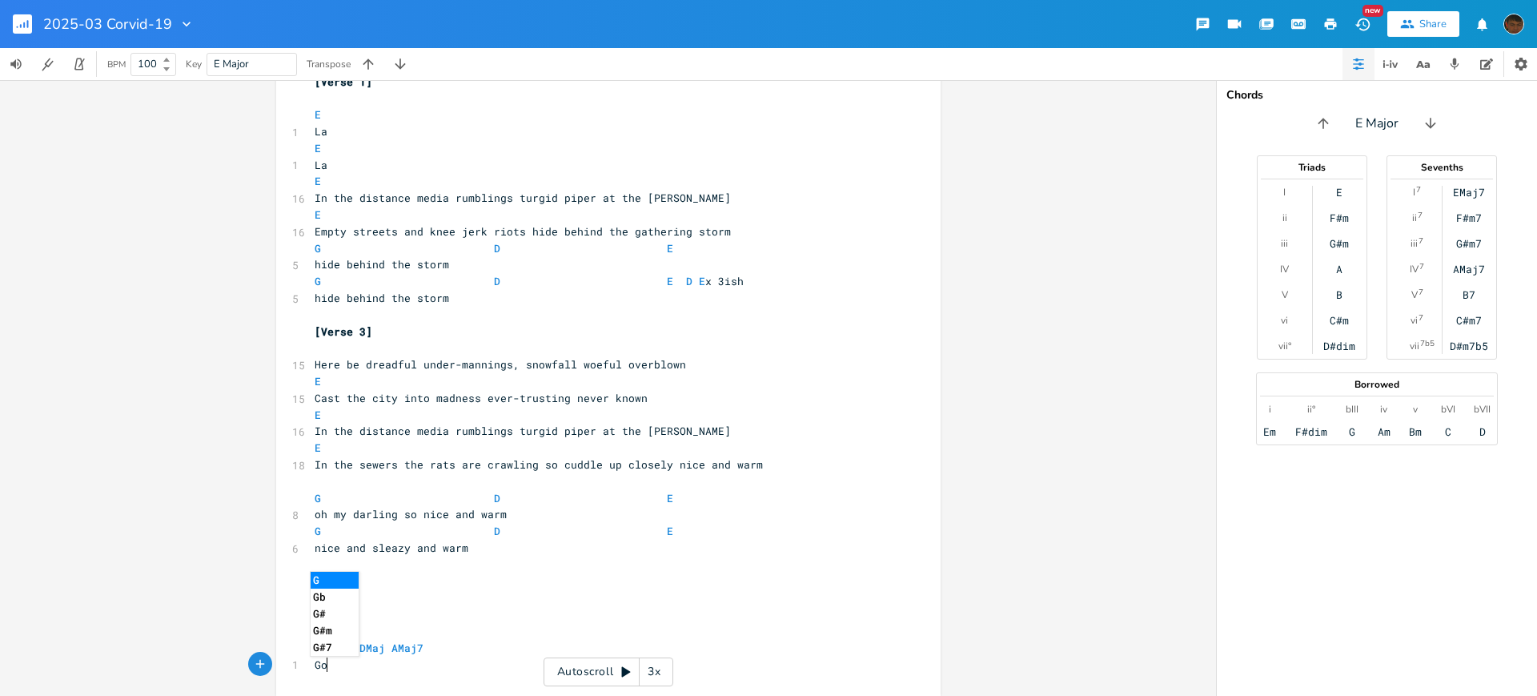
scroll to position [0, 16]
type textarea "Go to bwd mt"
type textarea "y ba"
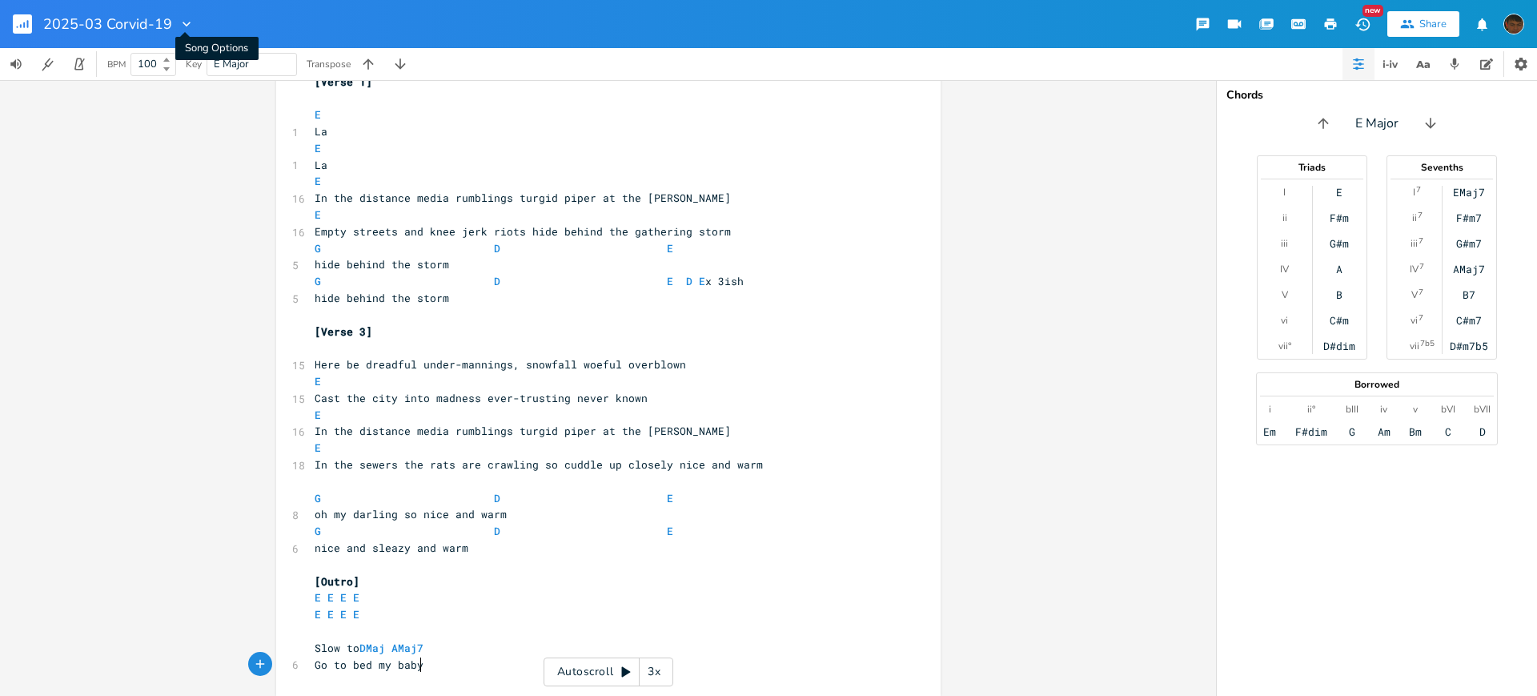
type textarea "ed my baby"
click at [186, 22] on icon "button" at bounding box center [187, 24] width 16 height 16
click at [197, 45] on span "Edit Rename" at bounding box center [201, 45] width 50 height 11
click at [101, 23] on input "2025-03 Corvid-19" at bounding box center [106, 24] width 127 height 14
type input "2025-08 Corvid-19"
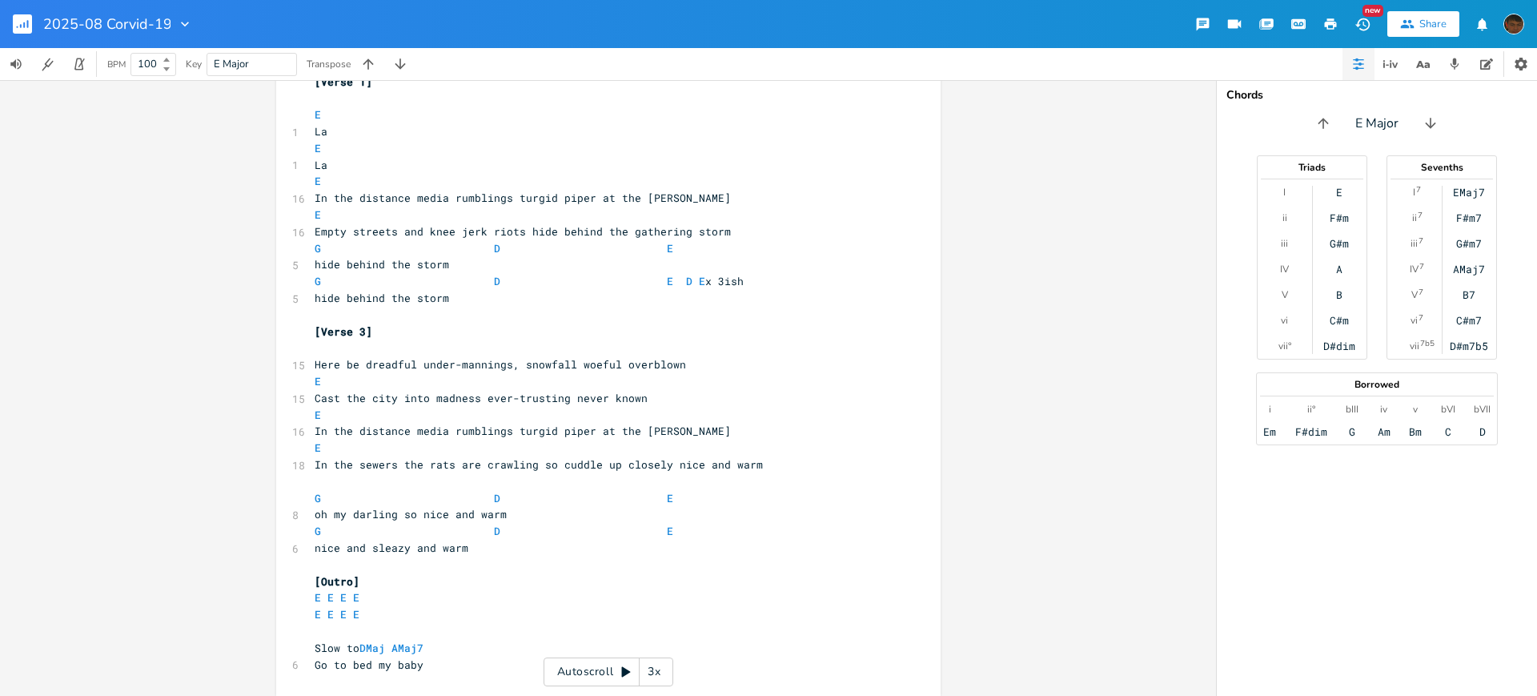
click at [109, 315] on div "ed my baby xxxxxxxxxx [Intro] ` ​ 4 Try this with FX ​ [Verse 1] ​ E 15 Here be…" at bounding box center [608, 388] width 1216 height 616
click at [137, 305] on div "ed my baby xxxxxxxxxx [Intro] ` ​ 4 Try this with FX ​ [Verse 1] ​ E 15 Here be…" at bounding box center [608, 388] width 1216 height 616
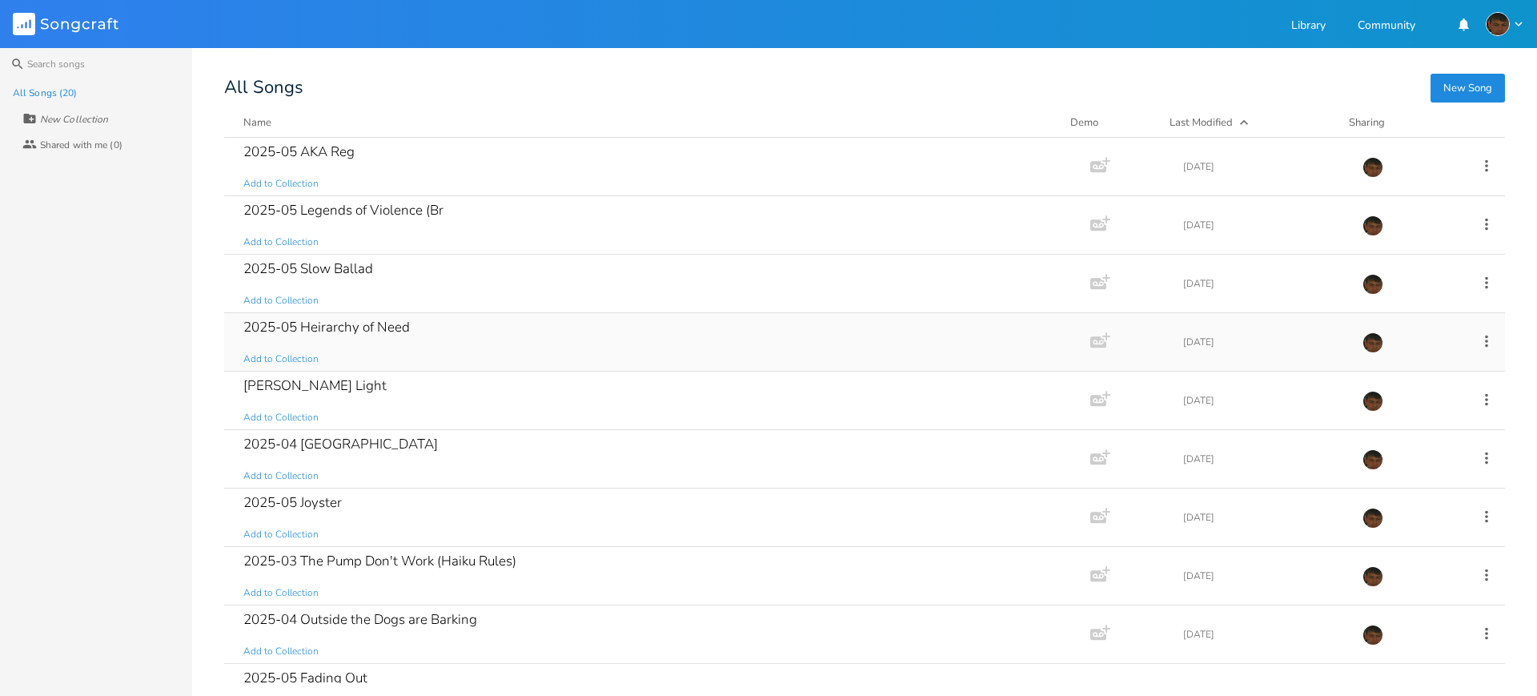
click at [510, 334] on div "2025-05 Heirarchy of Need Add to Collection" at bounding box center [653, 342] width 821 height 58
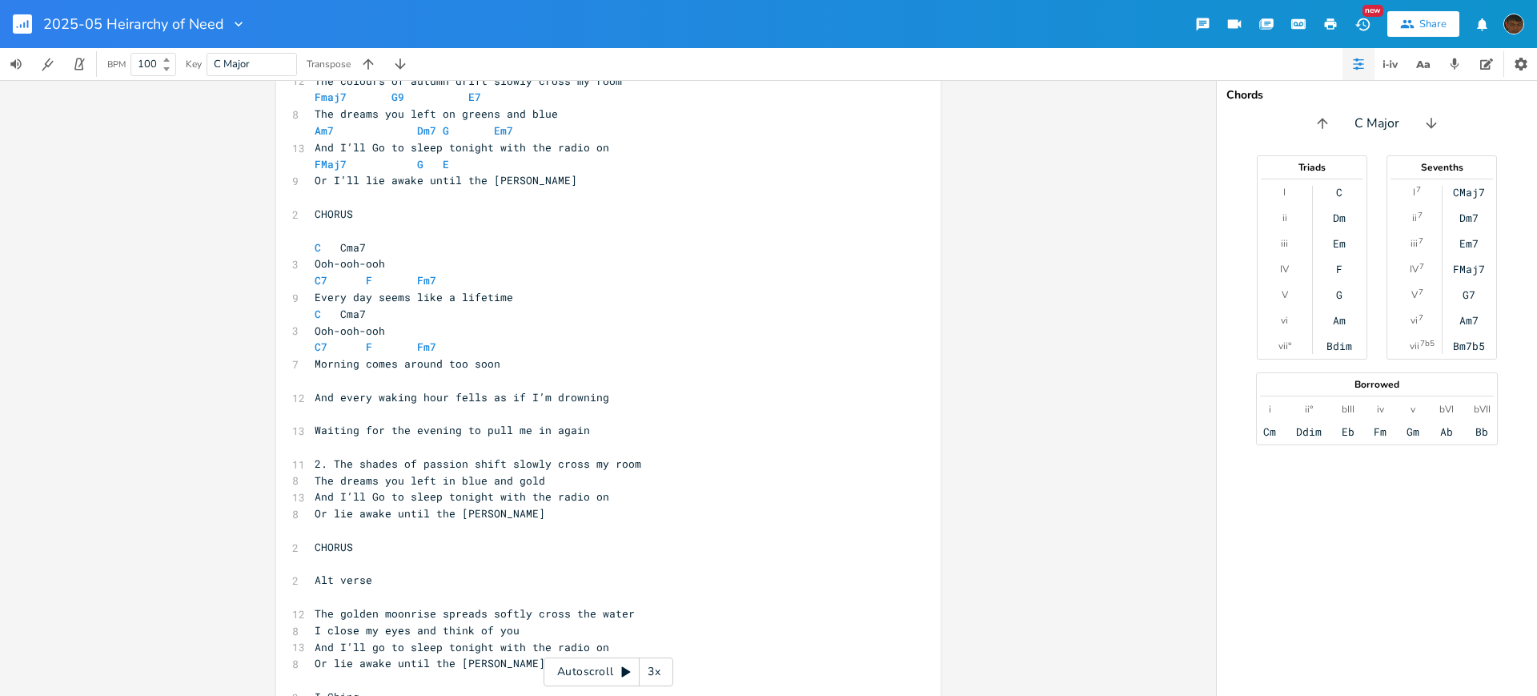
scroll to position [295, 0]
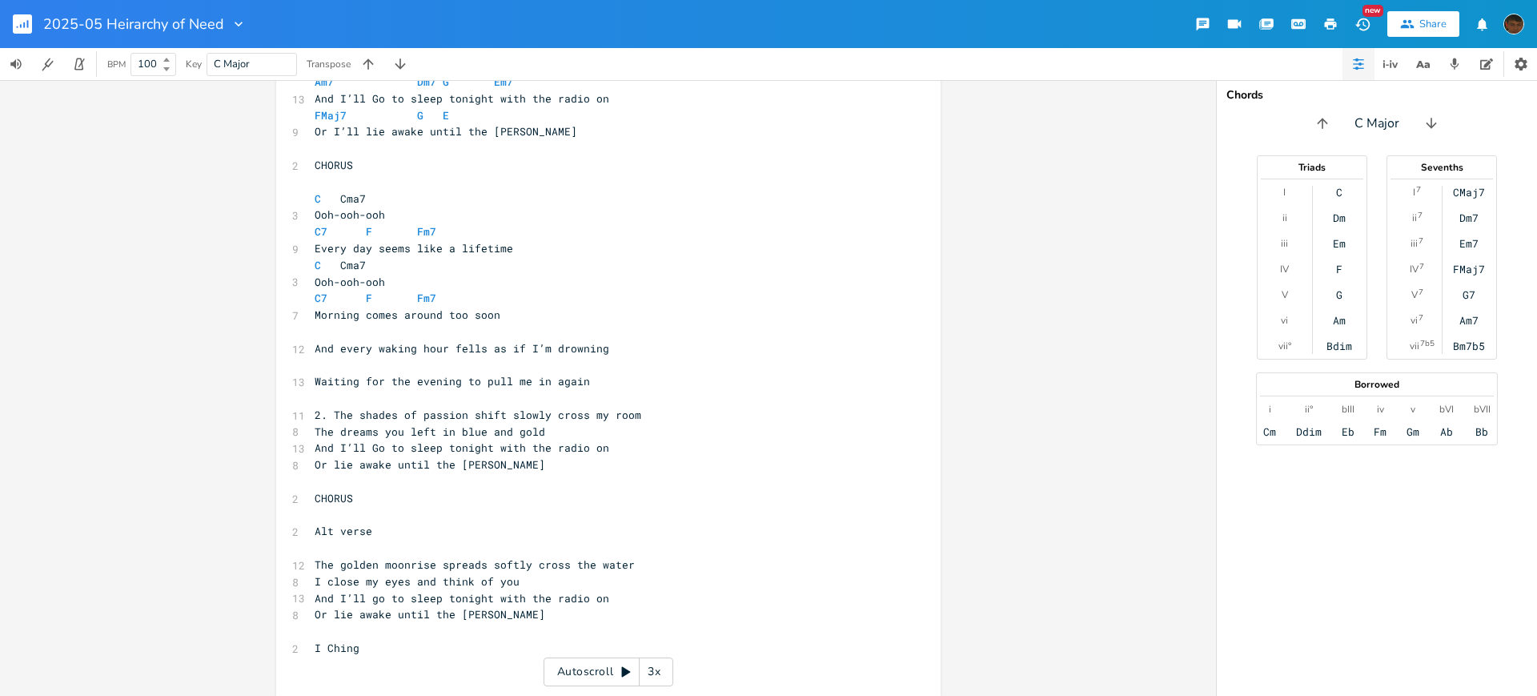
click at [552, 434] on pre "The dreams you left in blue and gold" at bounding box center [600, 432] width 578 height 17
click at [233, 26] on icon "button" at bounding box center [239, 24] width 16 height 16
click at [247, 48] on span "Edit Rename" at bounding box center [252, 45] width 50 height 11
click at [99, 19] on input "2025-05 Heirarchy of Need" at bounding box center [132, 24] width 179 height 14
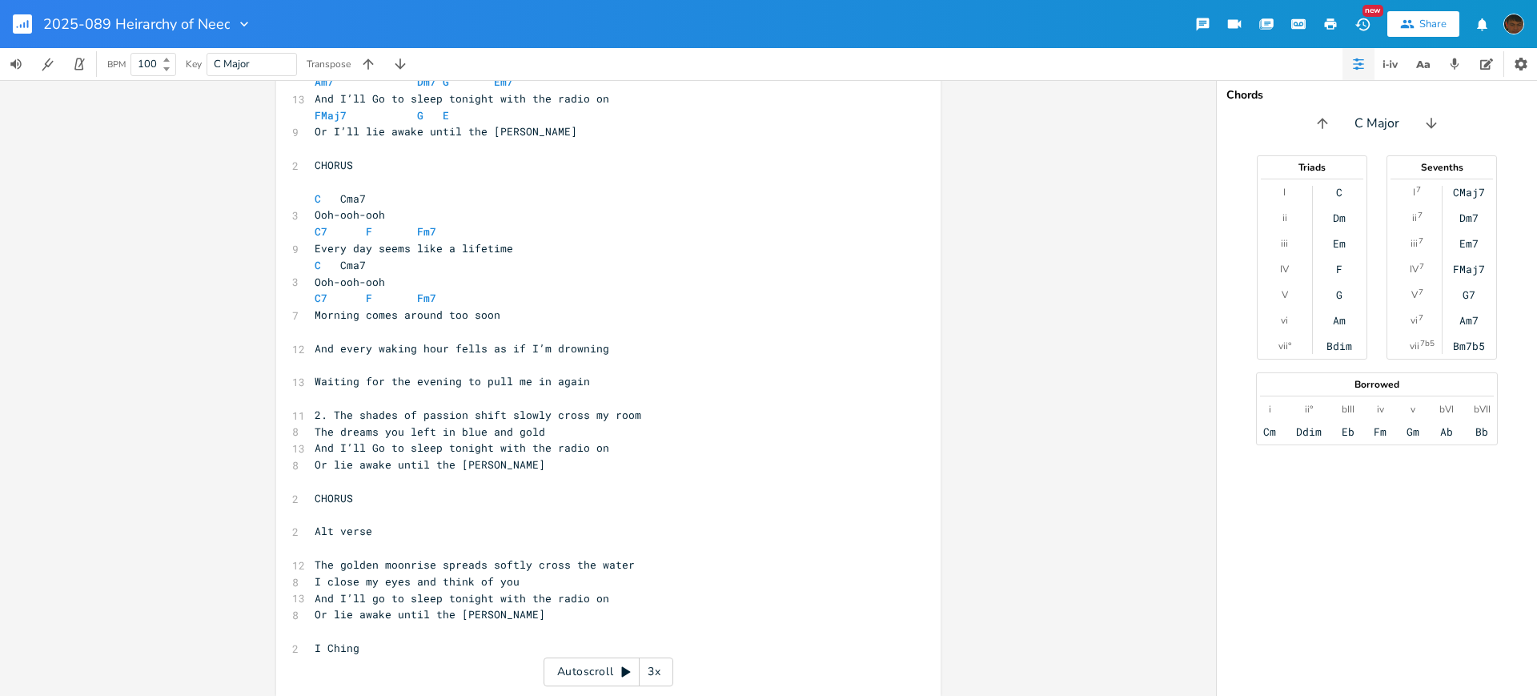
type input "2025-08 Heirarchy of Need"
click at [22, 13] on button "Back to Library" at bounding box center [29, 24] width 32 height 38
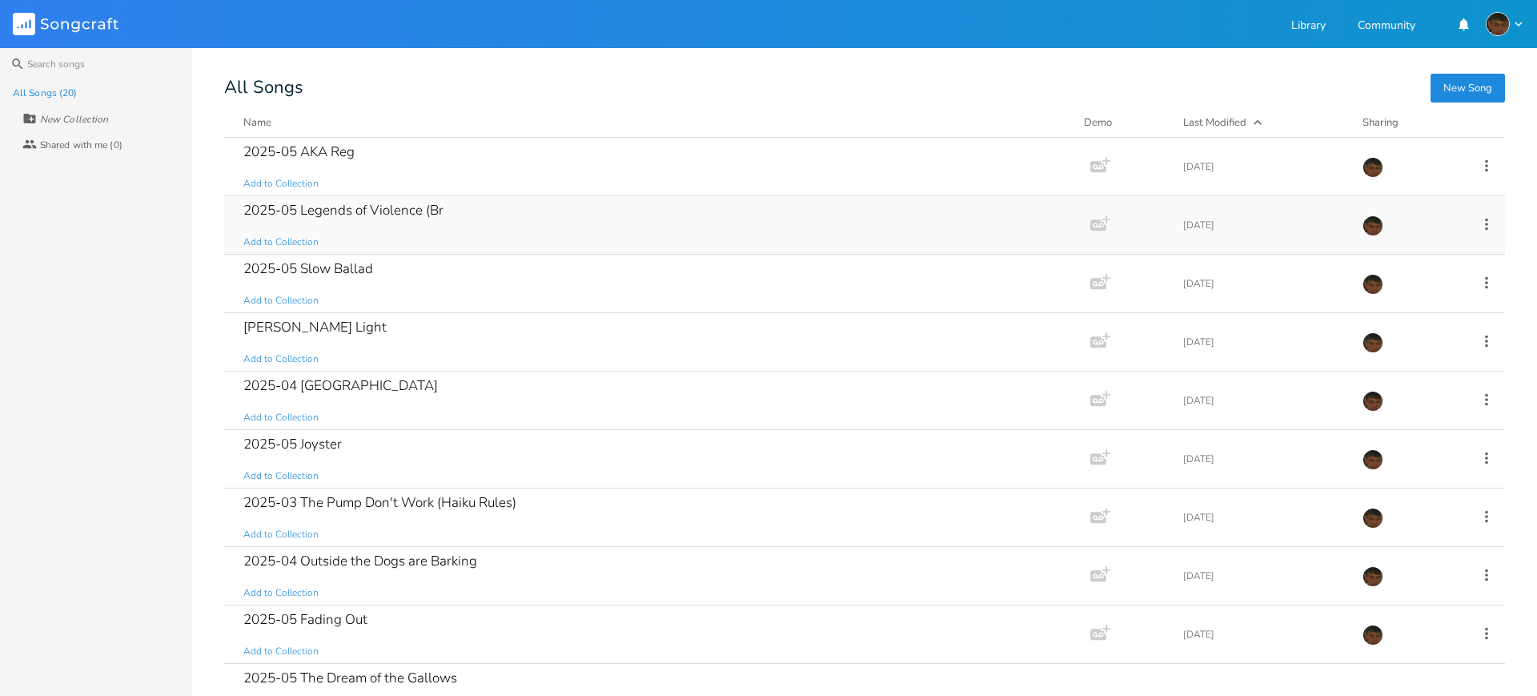
click at [564, 211] on div "2025-05 Legends of Violence (Br Add to Collection" at bounding box center [653, 225] width 821 height 58
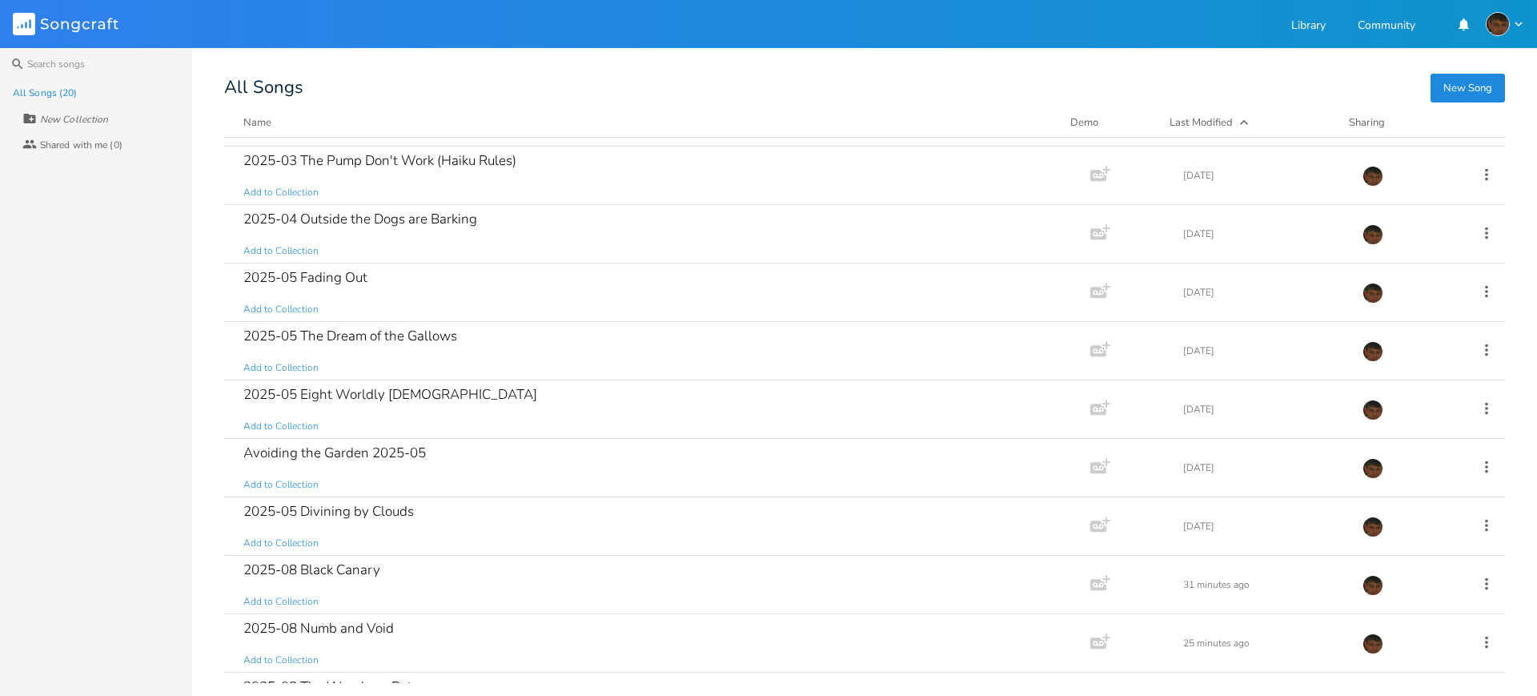
scroll to position [343, 0]
click at [444, 339] on div "2025-05 The Dream of the Gallows" at bounding box center [350, 334] width 214 height 14
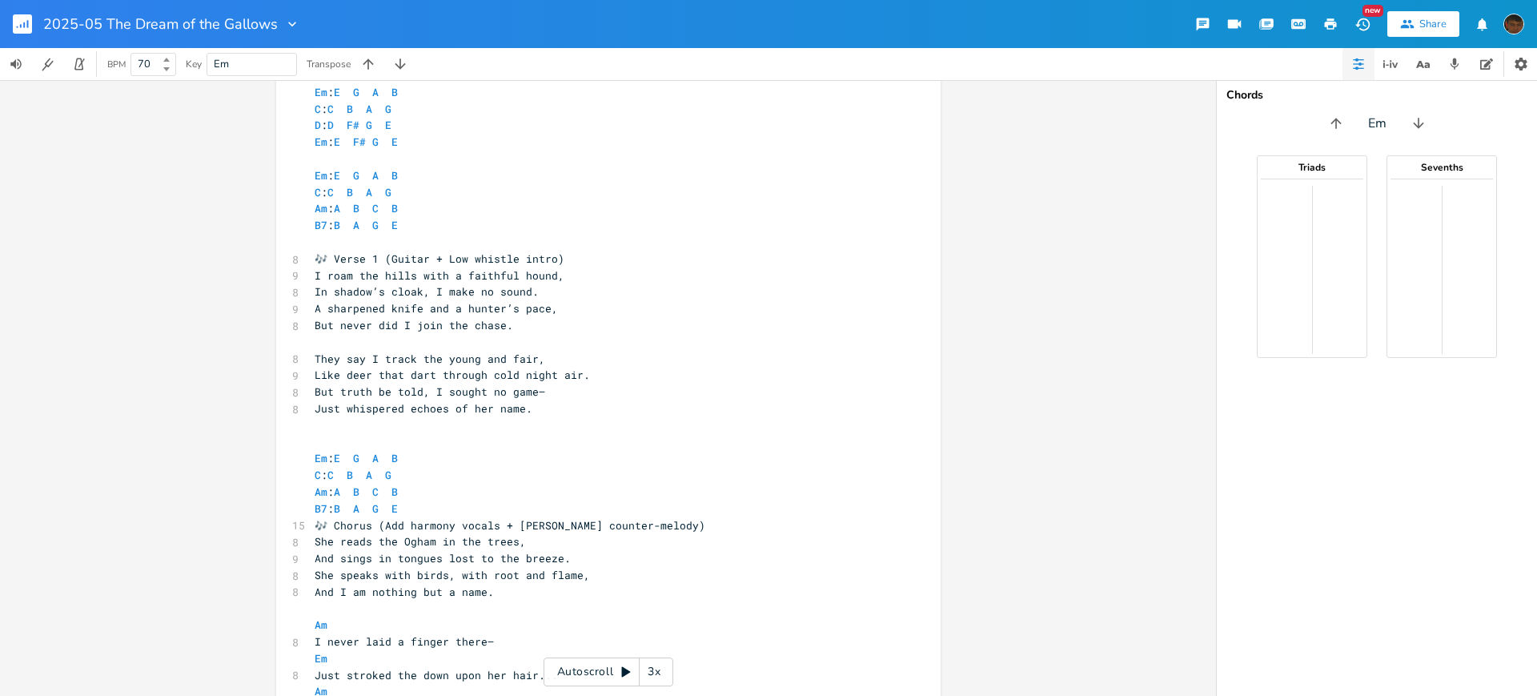
scroll to position [18, 0]
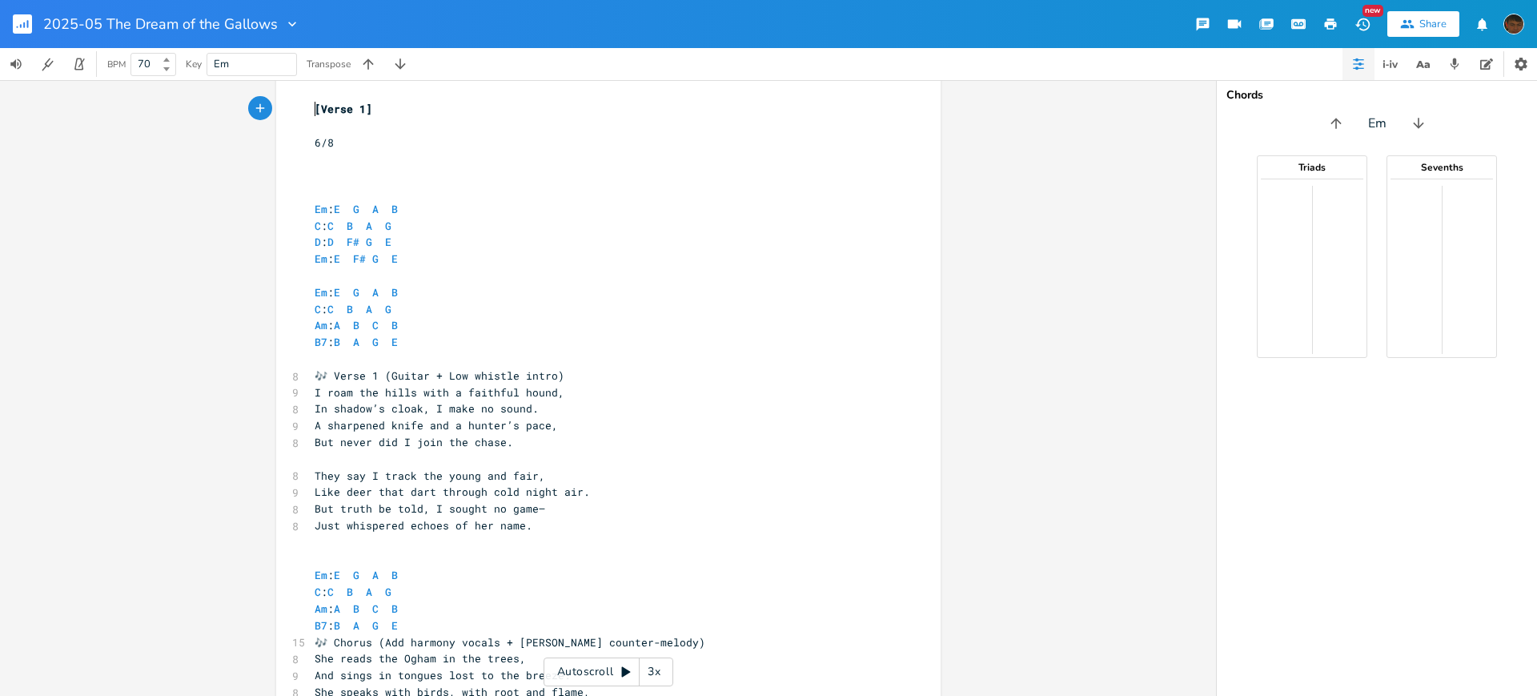
click at [367, 147] on pre "6/8" at bounding box center [600, 143] width 578 height 17
type textarea "- AI Versio"
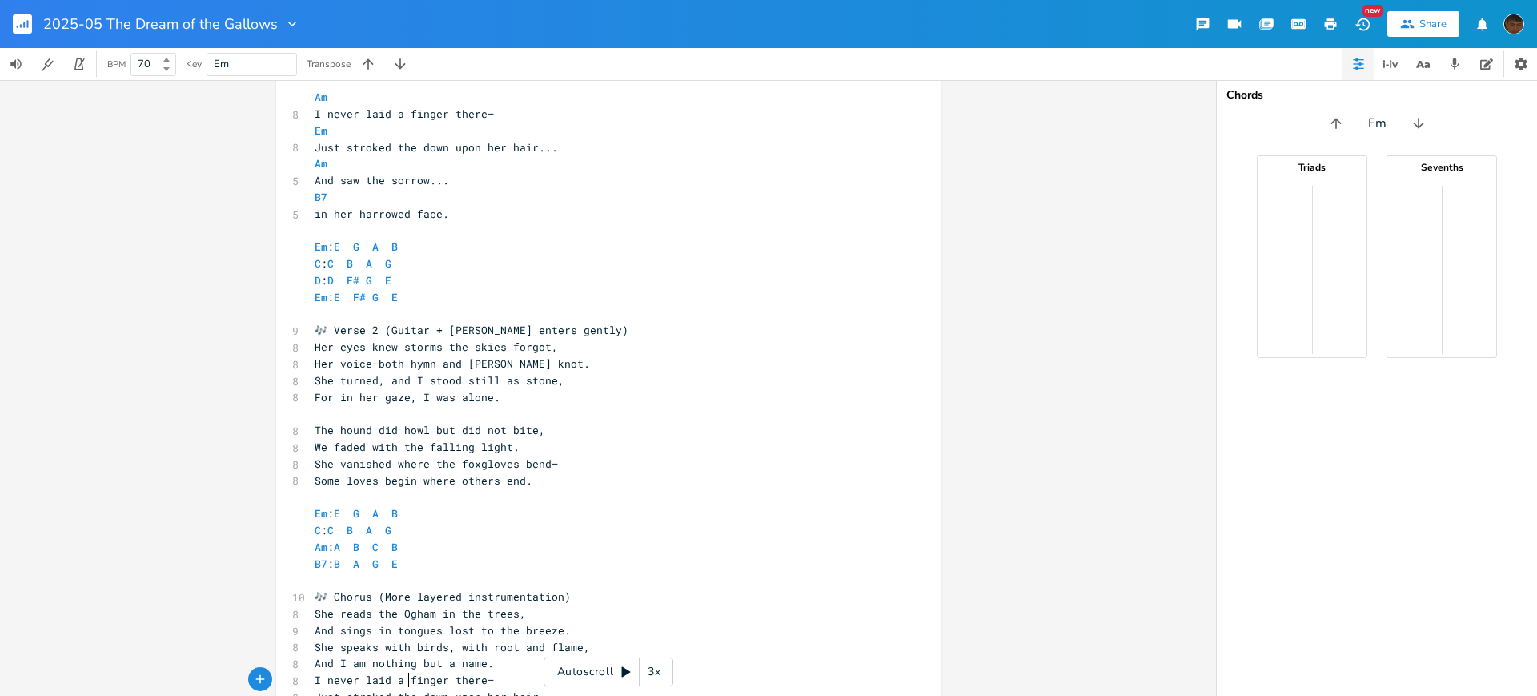
scroll to position [712, 0]
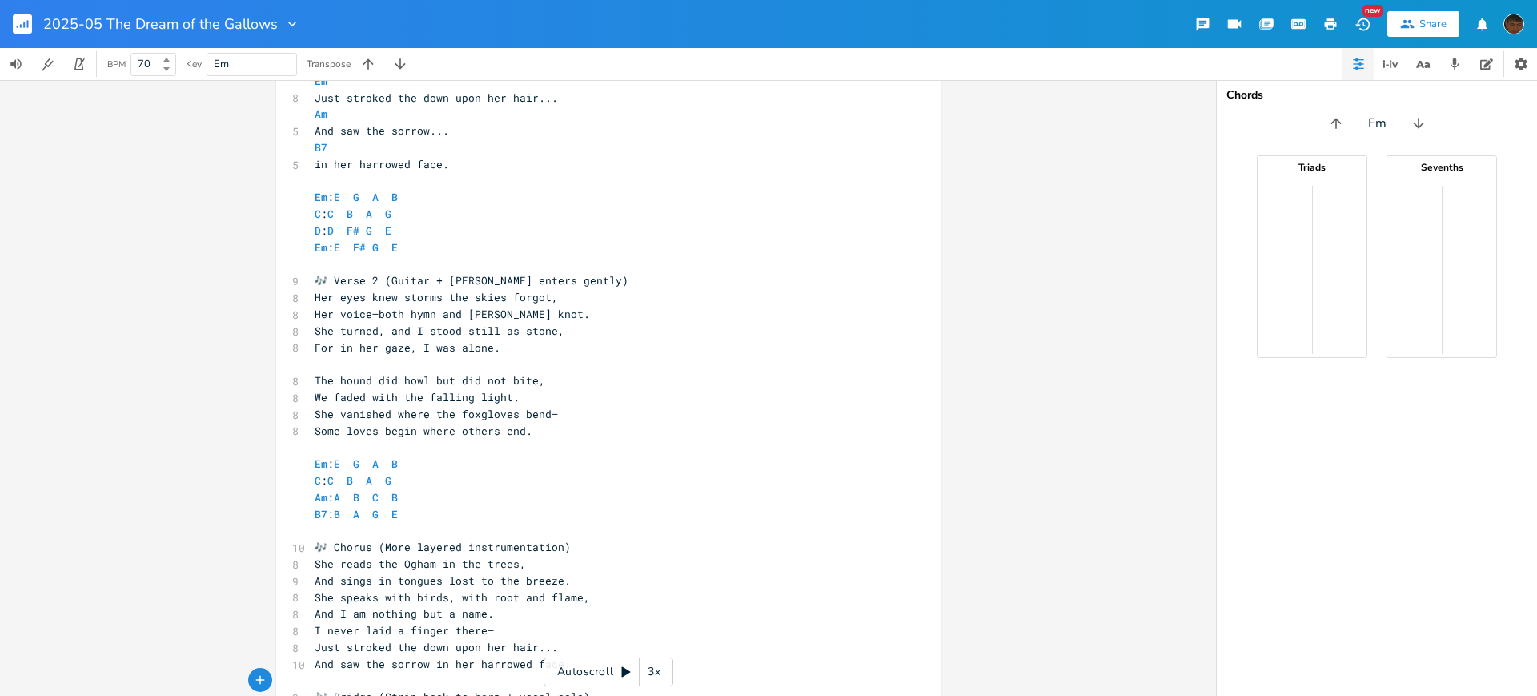
click at [574, 311] on pre "Her voice—both hymn and [PERSON_NAME] knot." at bounding box center [600, 314] width 578 height 17
click at [287, 18] on icon "button" at bounding box center [292, 24] width 16 height 16
click at [300, 42] on span "Edit Rename" at bounding box center [306, 45] width 50 height 11
click at [292, 22] on icon "button" at bounding box center [290, 24] width 8 height 5
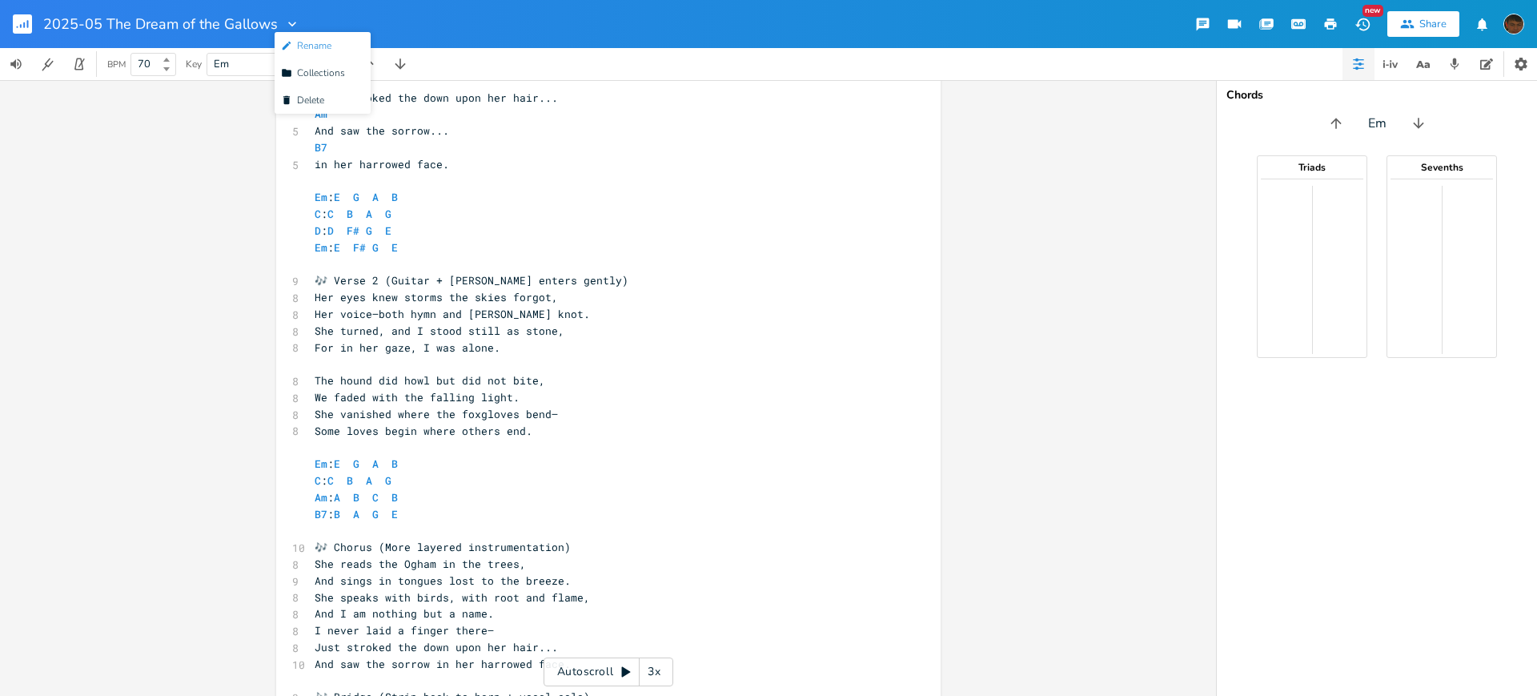
click at [307, 44] on span "Edit Rename" at bounding box center [306, 45] width 50 height 11
click at [267, 20] on input "2025-05 The Dream of the Gallows" at bounding box center [159, 24] width 232 height 14
type input "2025-08 The Dream of the Gallows (AI)"
click at [142, 206] on div "xxxxxxxxxx [Verse 1] ​ 4 6/8 - AI Versio ​ ​ ​ Em : E G A B C : C B A G D : D F…" at bounding box center [608, 388] width 1216 height 616
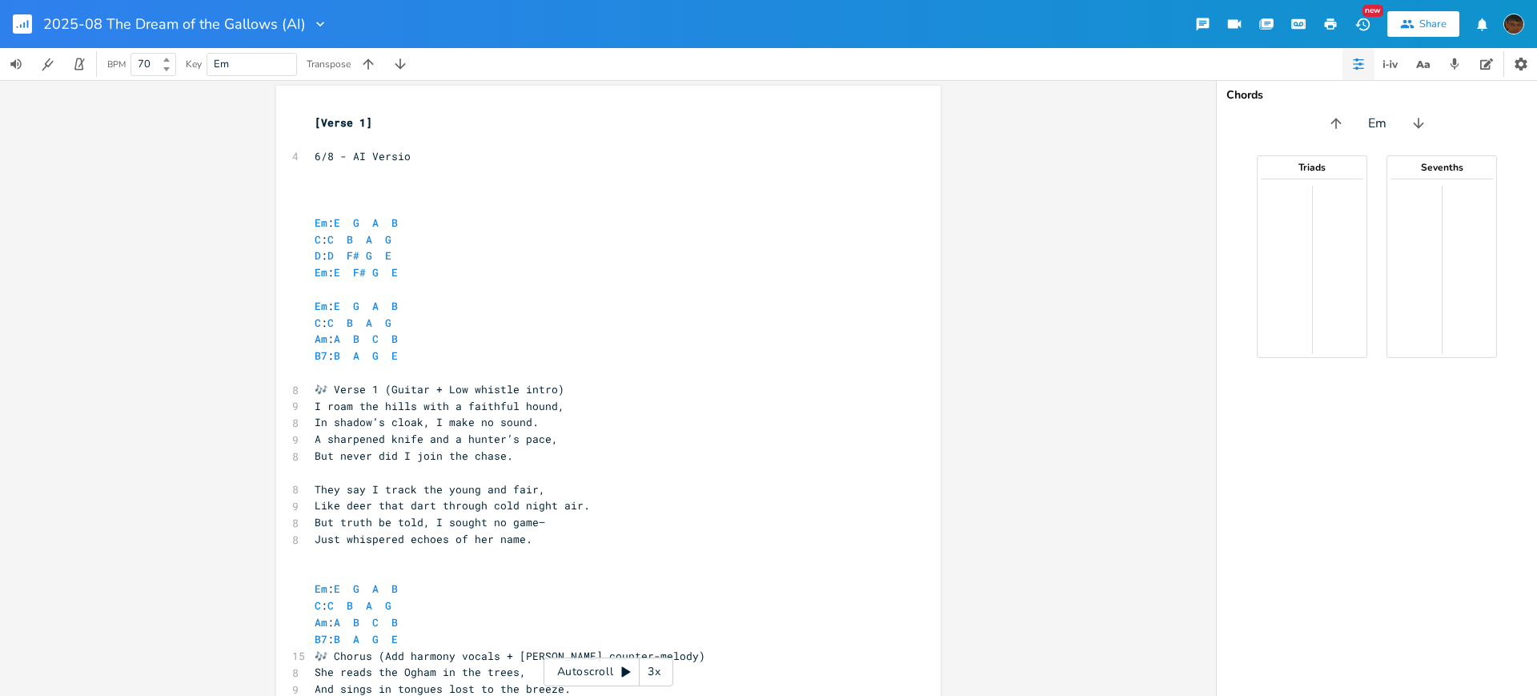
scroll to position [0, 0]
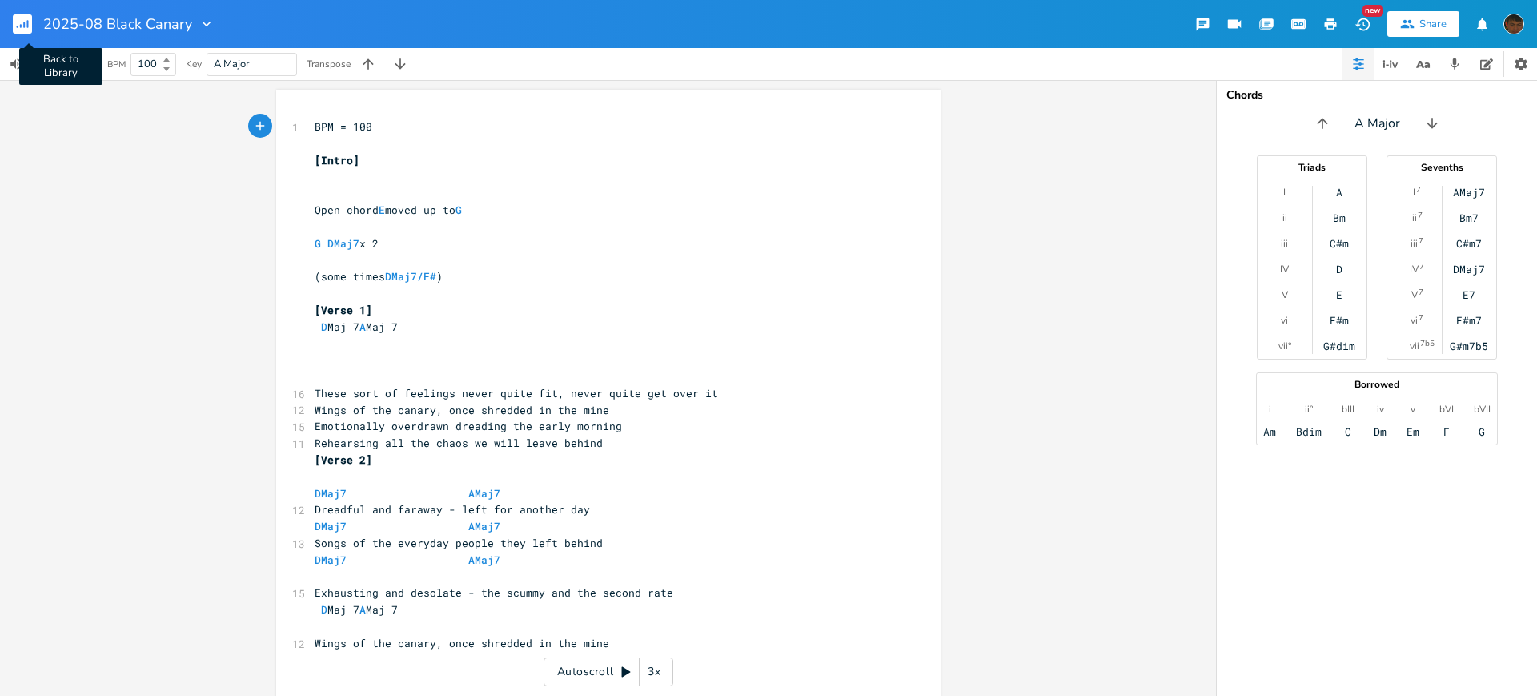
click at [17, 26] on rect "button" at bounding box center [22, 23] width 19 height 19
